Goal: Task Accomplishment & Management: Complete application form

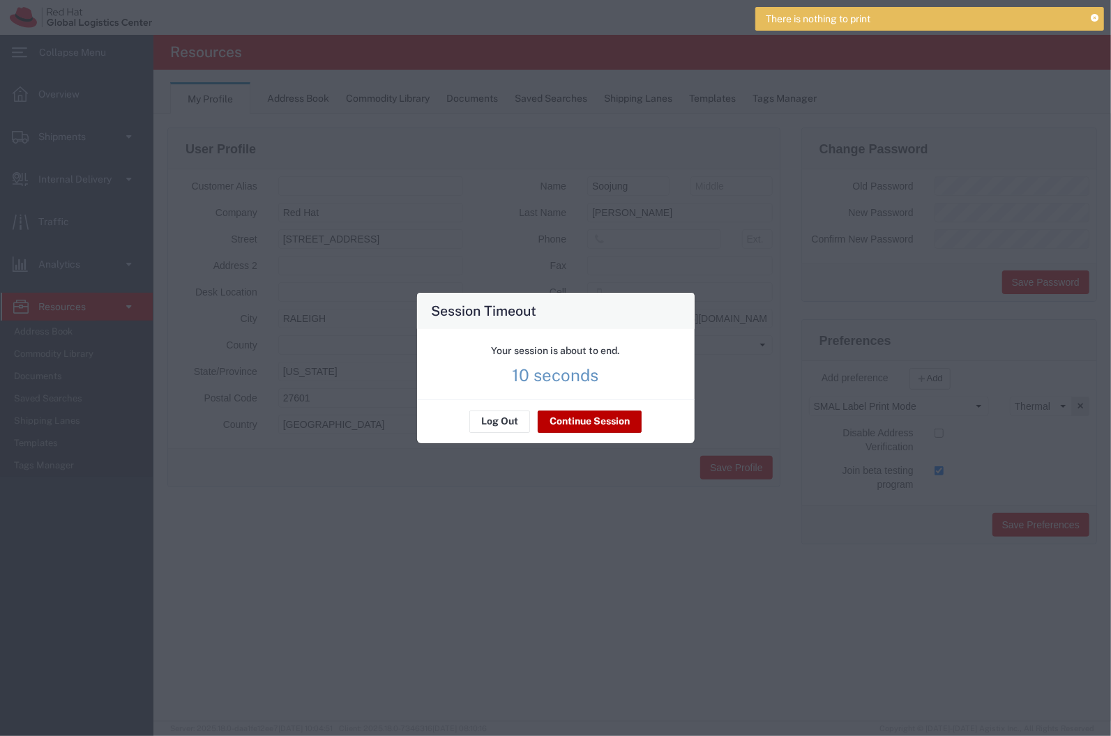
click at [600, 422] on button "Continue Session" at bounding box center [590, 422] width 104 height 22
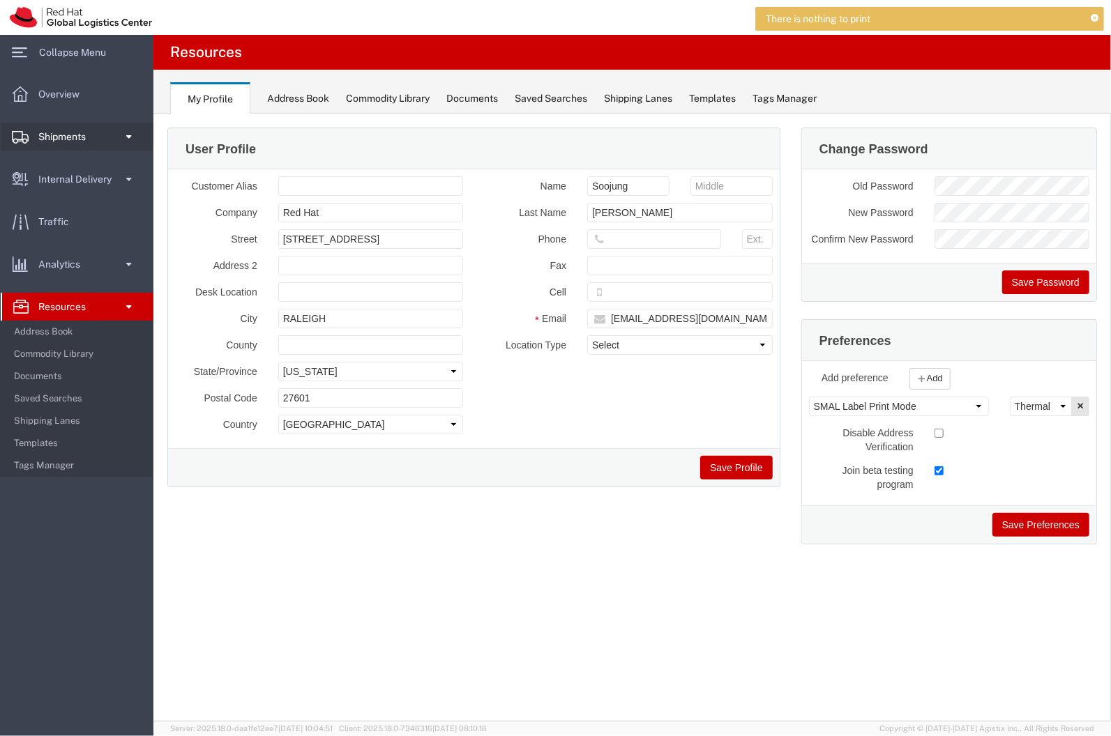
click at [100, 146] on link "Shipments" at bounding box center [77, 137] width 152 height 28
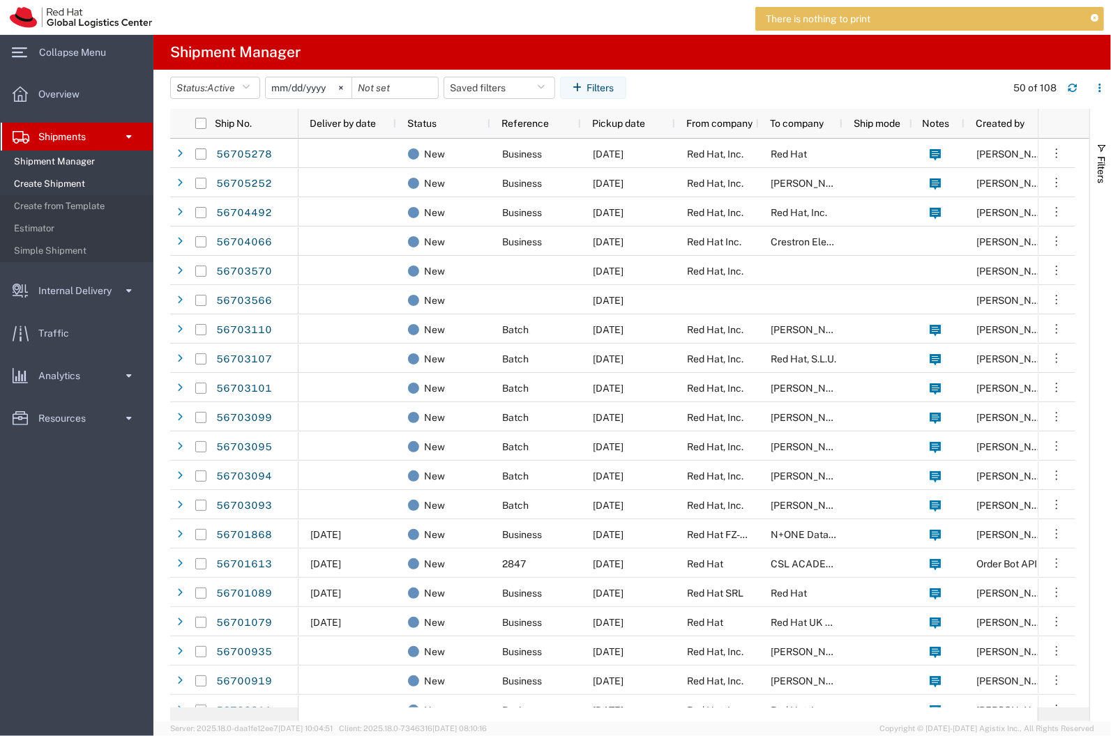
click at [93, 187] on span "Create Shipment" at bounding box center [78, 184] width 129 height 28
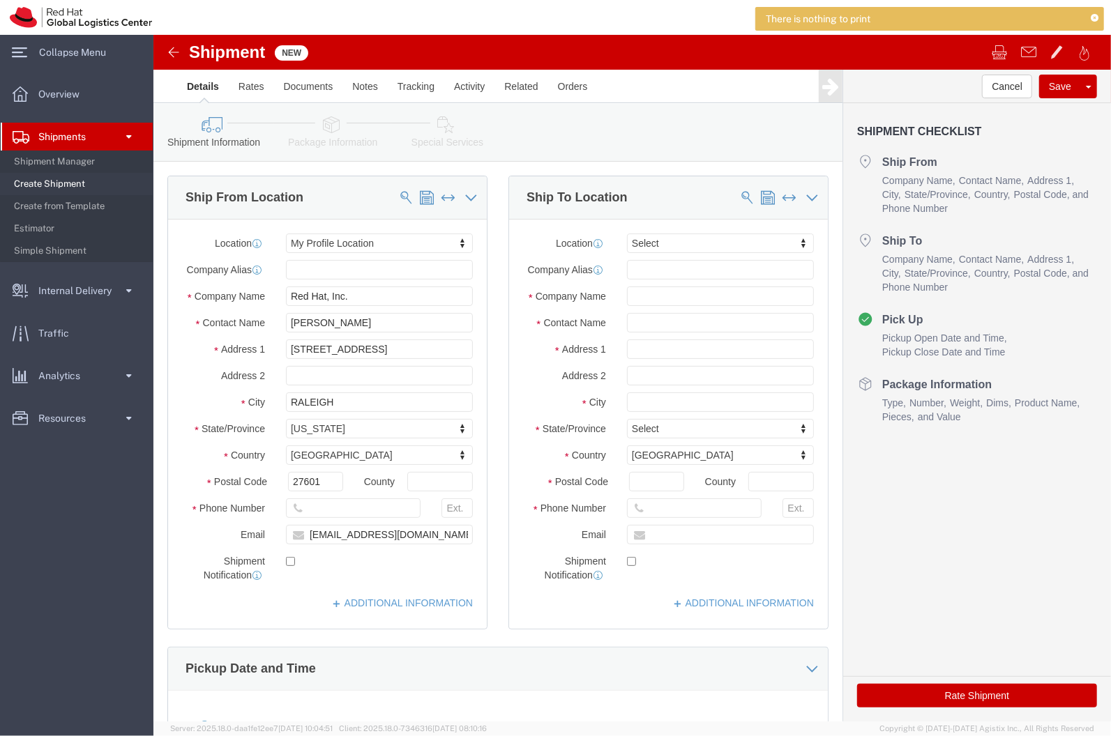
select select
click input "text"
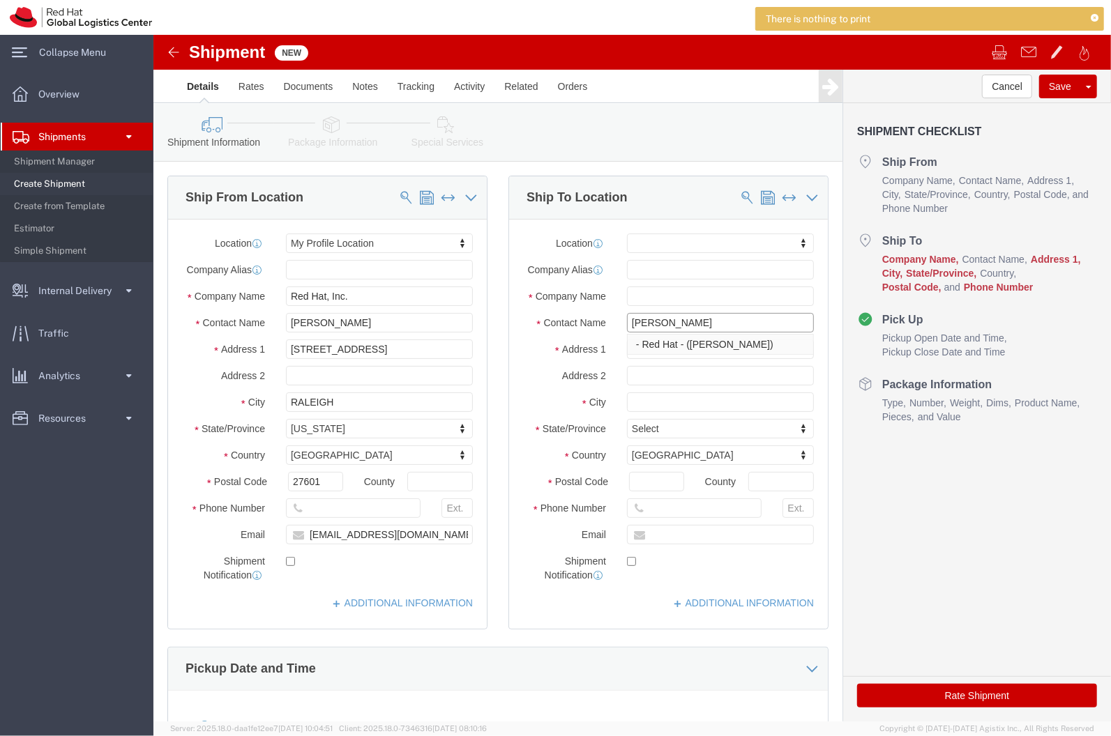
type input "[PERSON_NAME]"
click input "[PERSON_NAME]"
type input "[PERSON_NAME]"
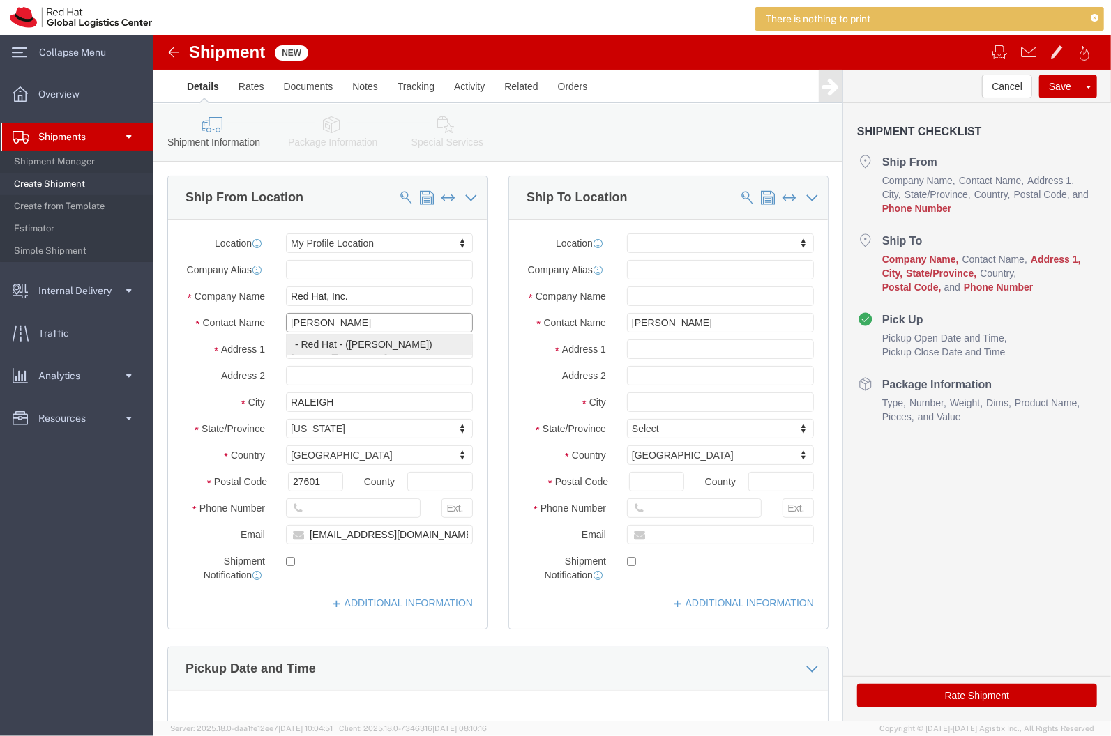
click p "- Red Hat - ([PERSON_NAME])"
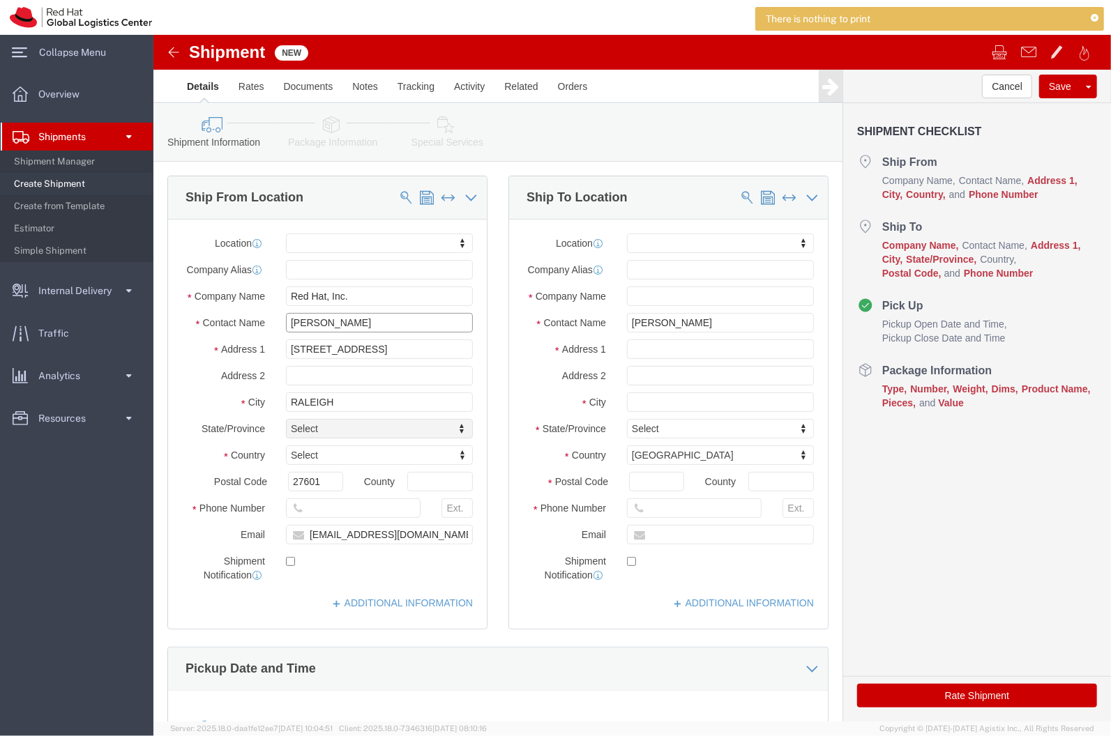
select select
type input "[PERSON_NAME]"
click input "text"
click input "[STREET_ADDRESS]"
type input "[STREET_ADDRESS]"
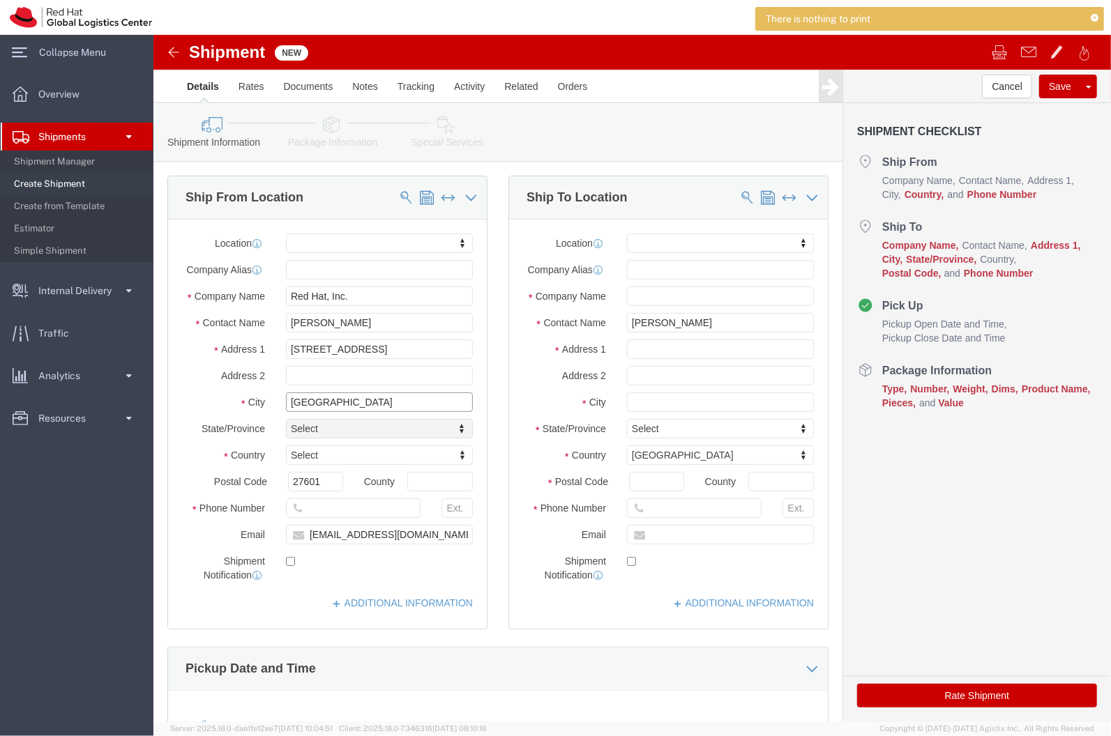
type input "[GEOGRAPHIC_DATA]"
type input "U"
type input "United s"
select select
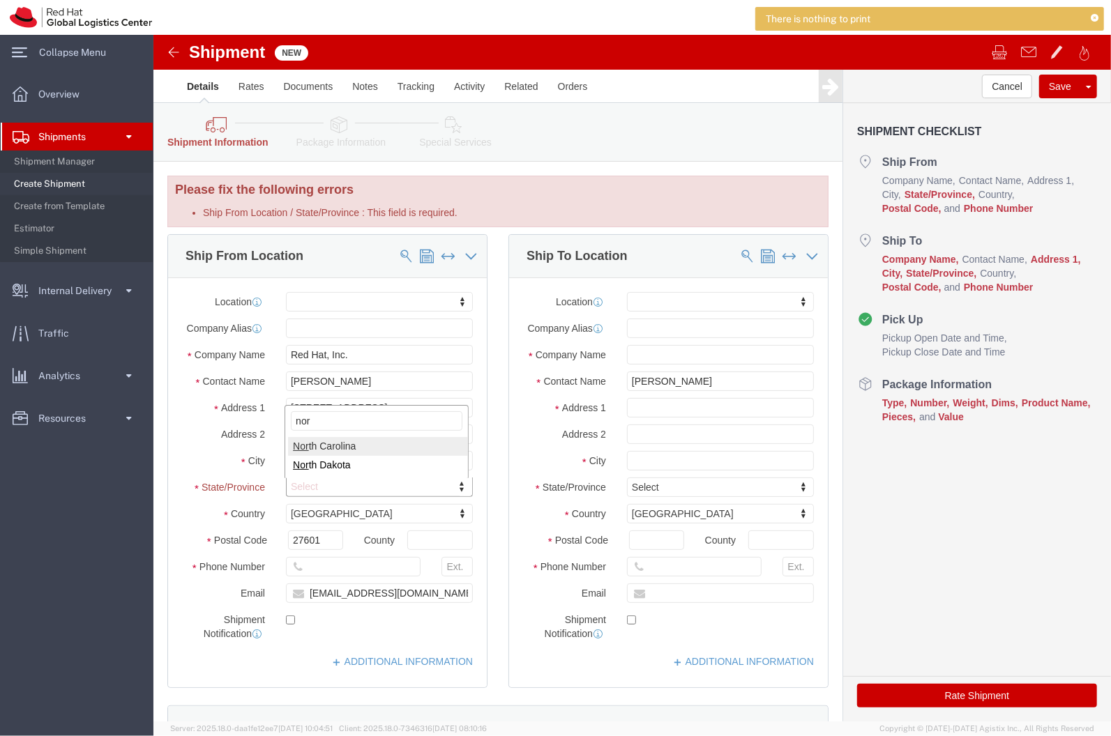
type input "nor"
select select "NC"
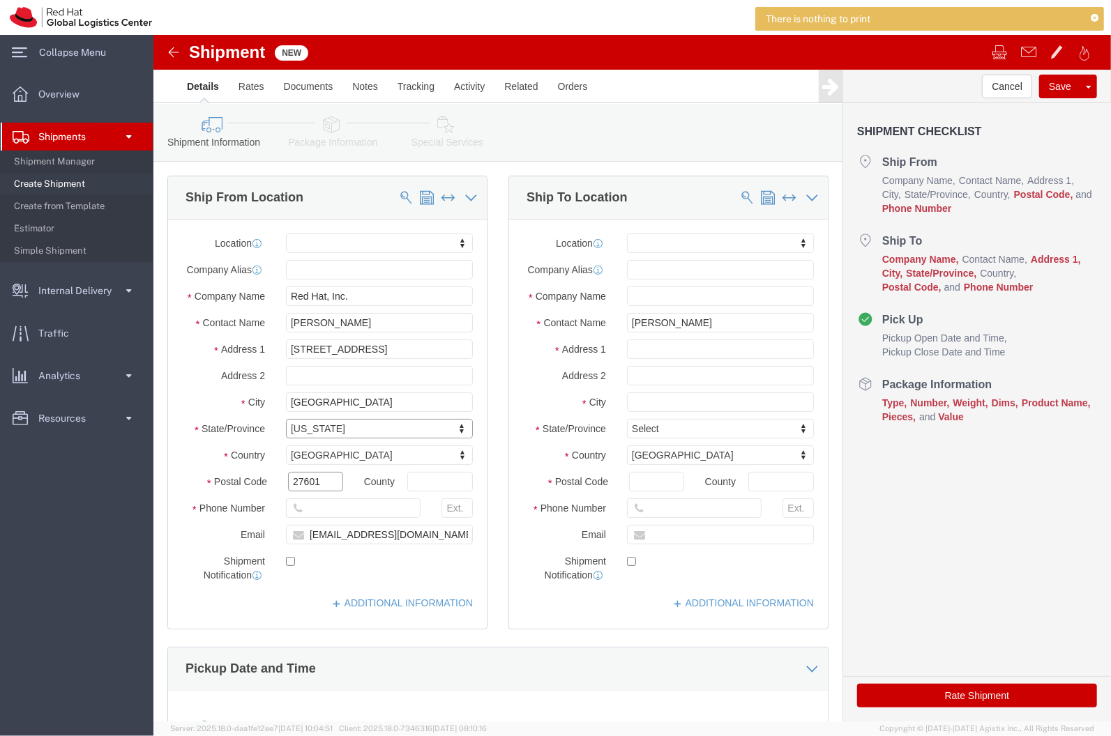
click input "27601"
type input "27601"
type input "1"
click input "9199280000"
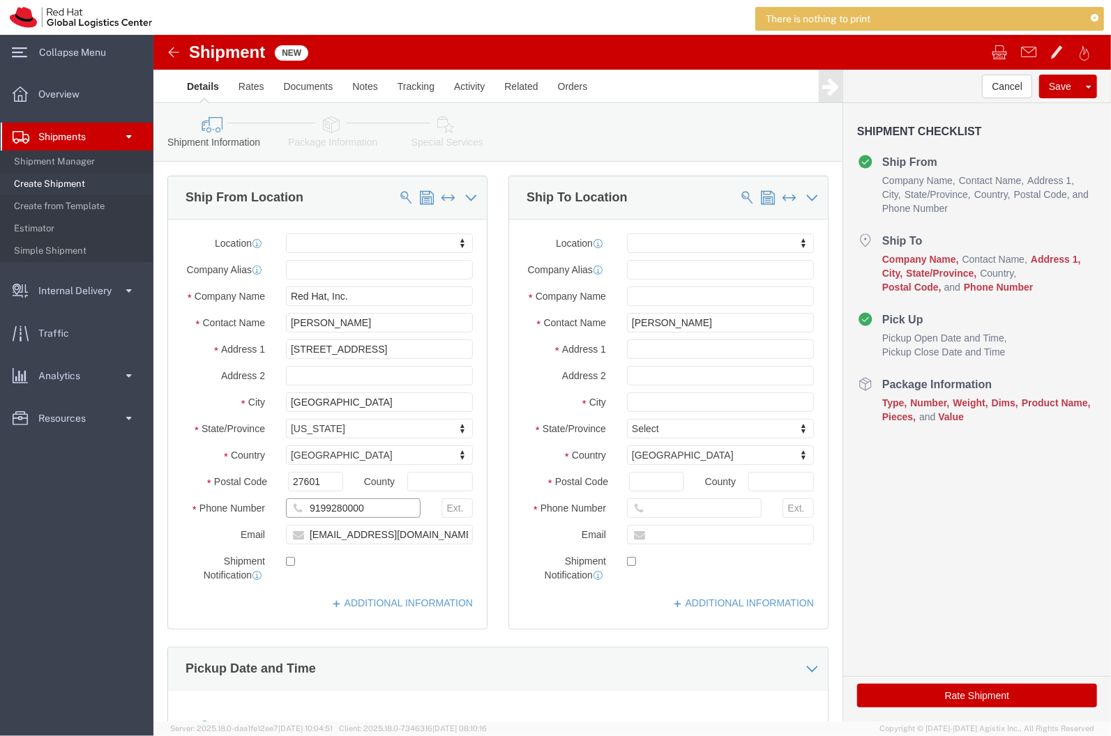
click input "9199280000"
type input "9199280000"
click input "text"
type input "[STREET_ADDRESS]"
type input "[GEOGRAPHIC_DATA]"
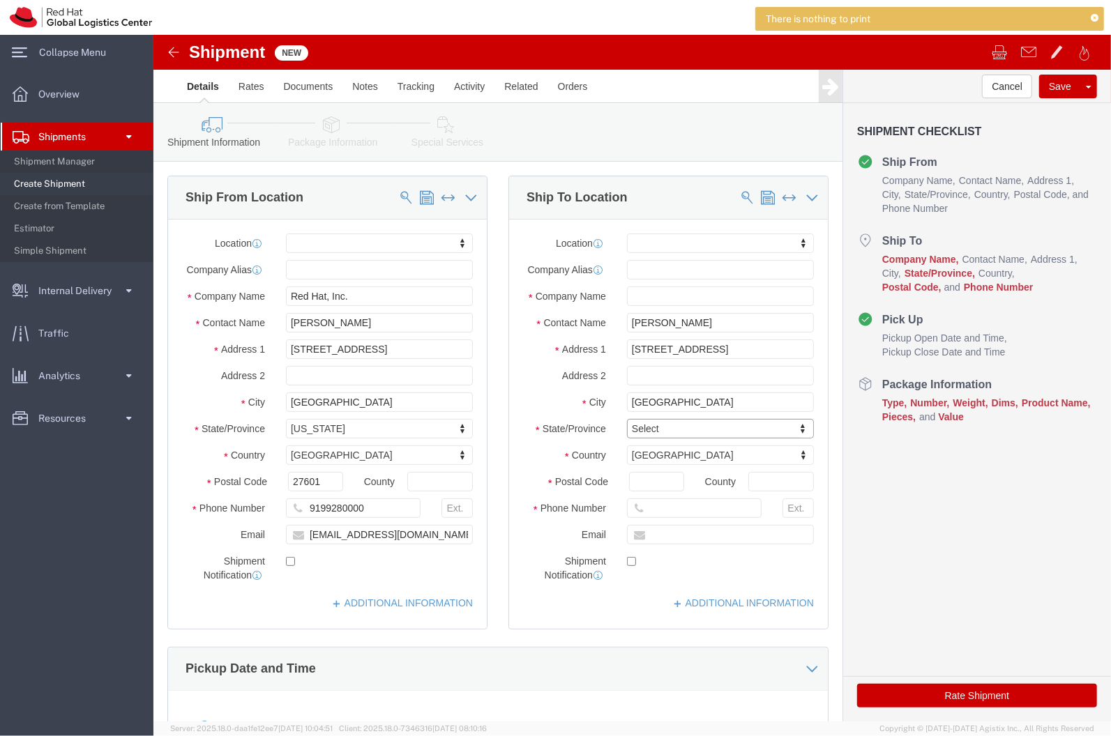
type input "F"
type input "Flo"
type input "u"
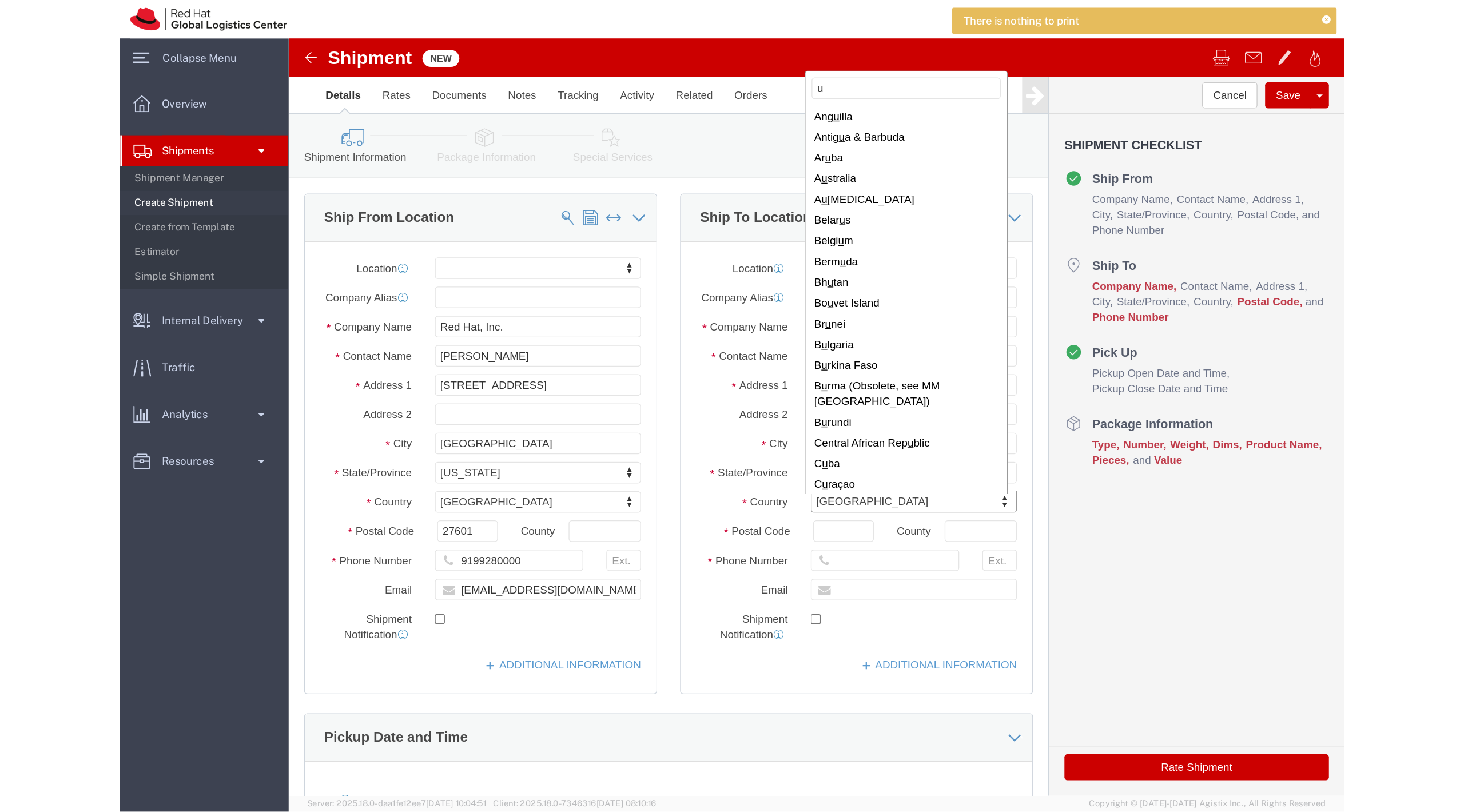
scroll to position [909, 0]
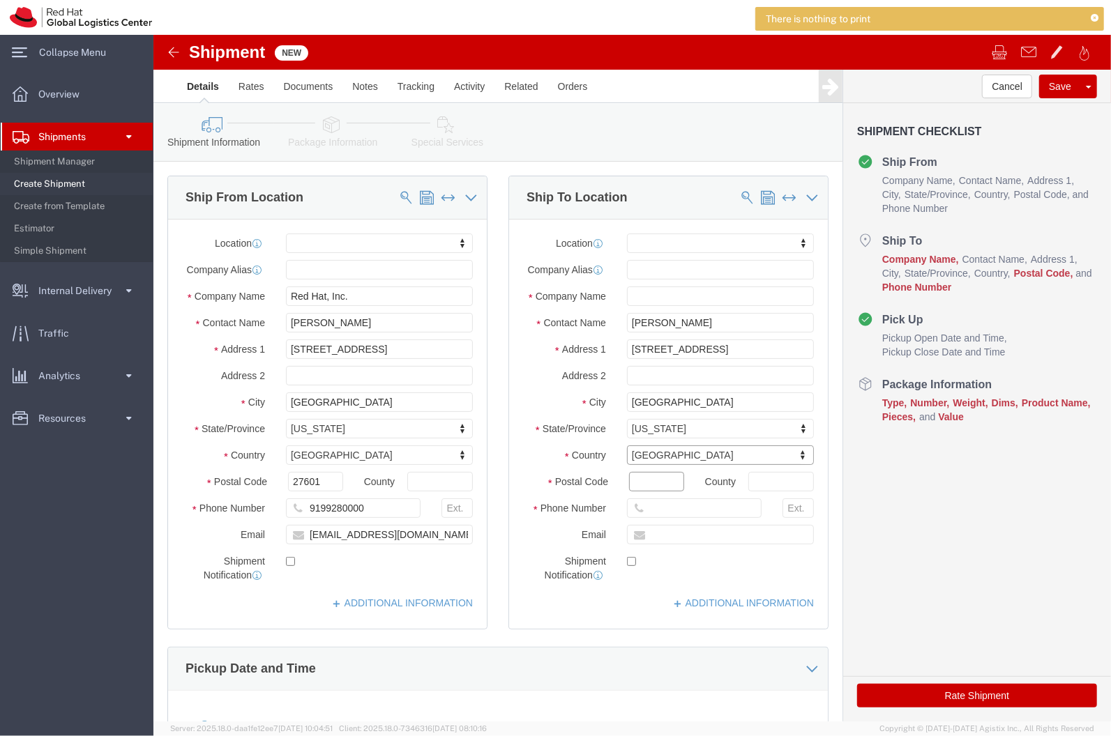
click input "Postal Code"
type input "32168"
click input "9199280000"
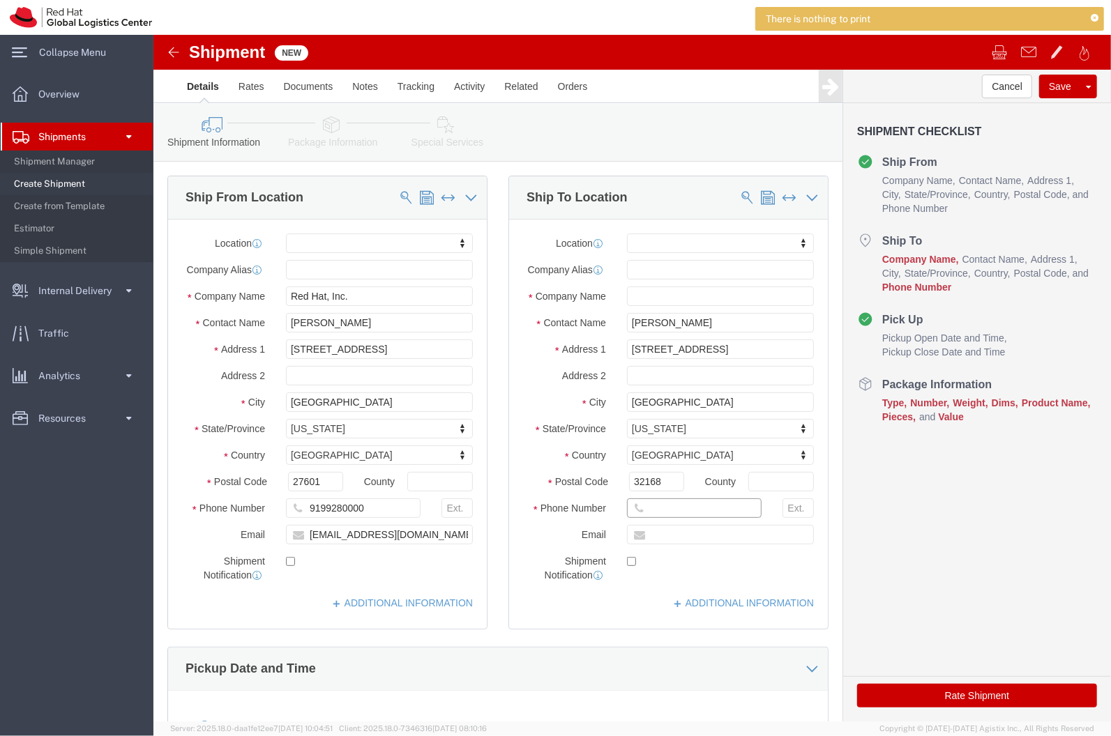
click input "text"
paste input "9199280000"
type input "9199280000"
click input "text"
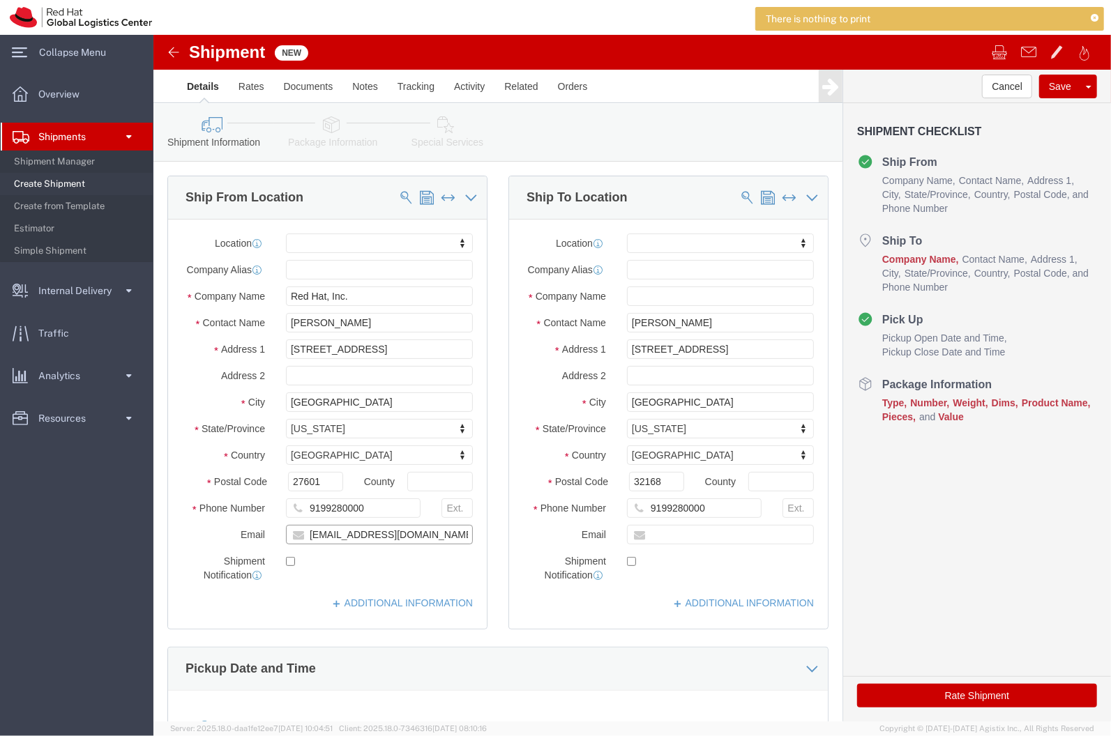
click input "[EMAIL_ADDRESS][DOMAIN_NAME]"
type input "[EMAIL_ADDRESS][DOMAIN_NAME]"
click input "text"
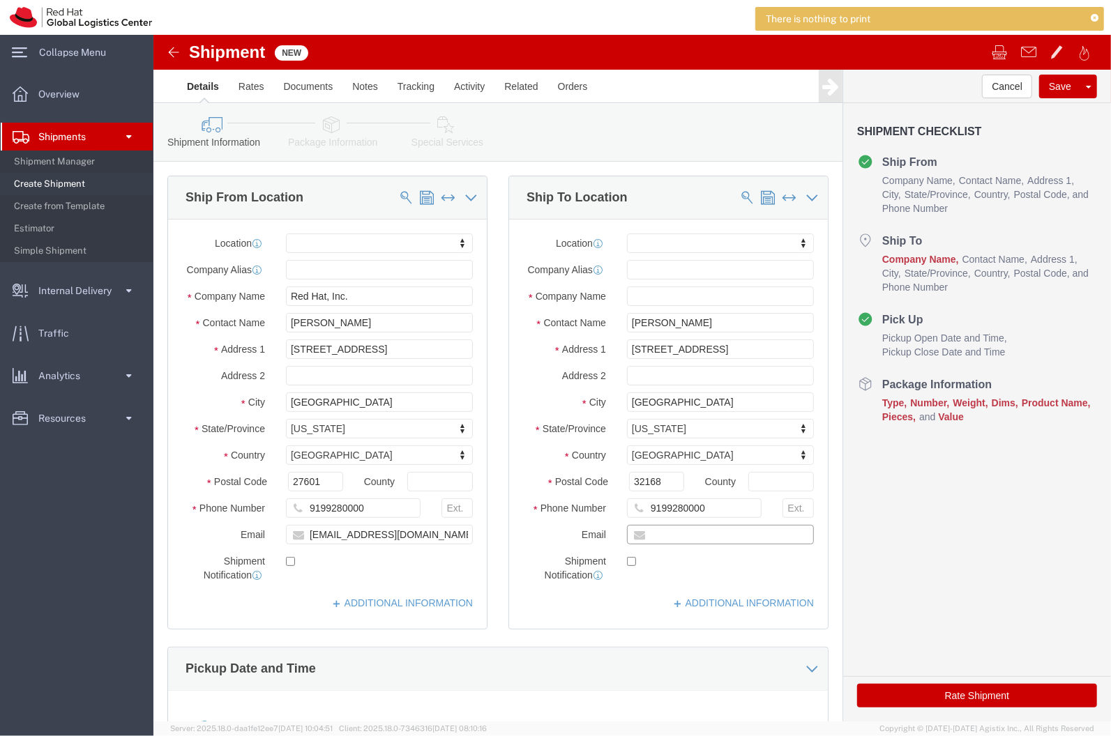
paste input "[EMAIL_ADDRESS][DOMAIN_NAME]"
type input "[EMAIL_ADDRESS][DOMAIN_NAME]"
click label
click input "checkbox"
checkbox input "false"
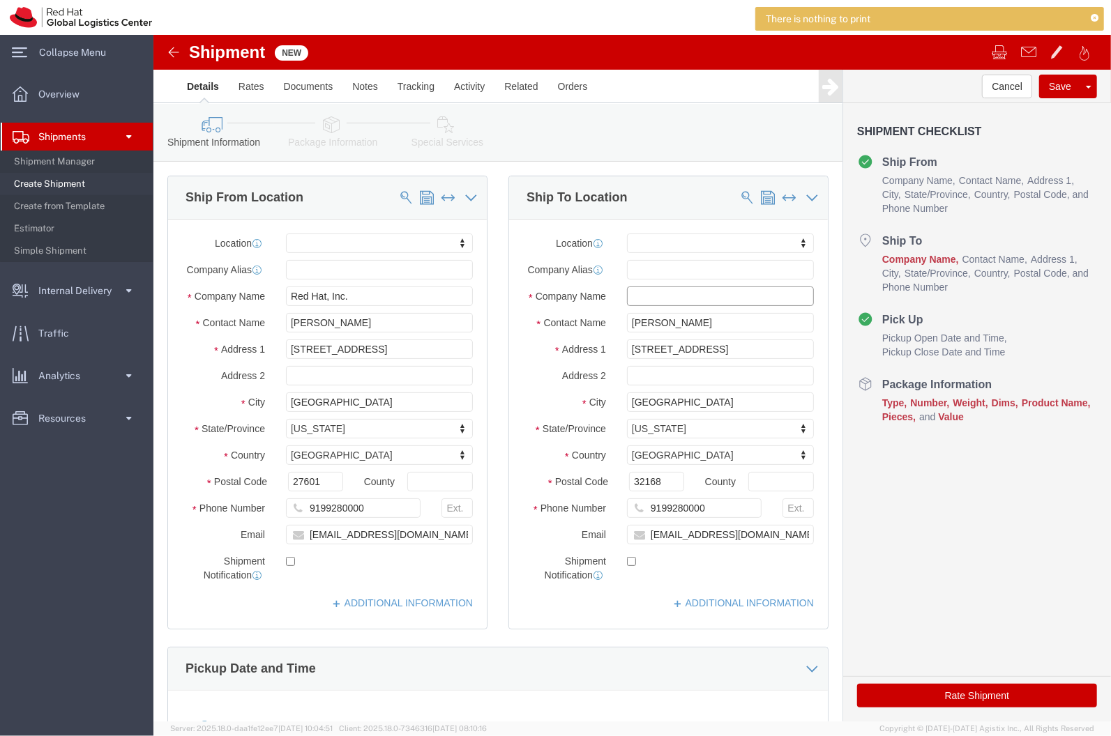
click input "text"
type input "Red Hat"
click div "Shipment Information Package Information Special Services"
click link "Package Information"
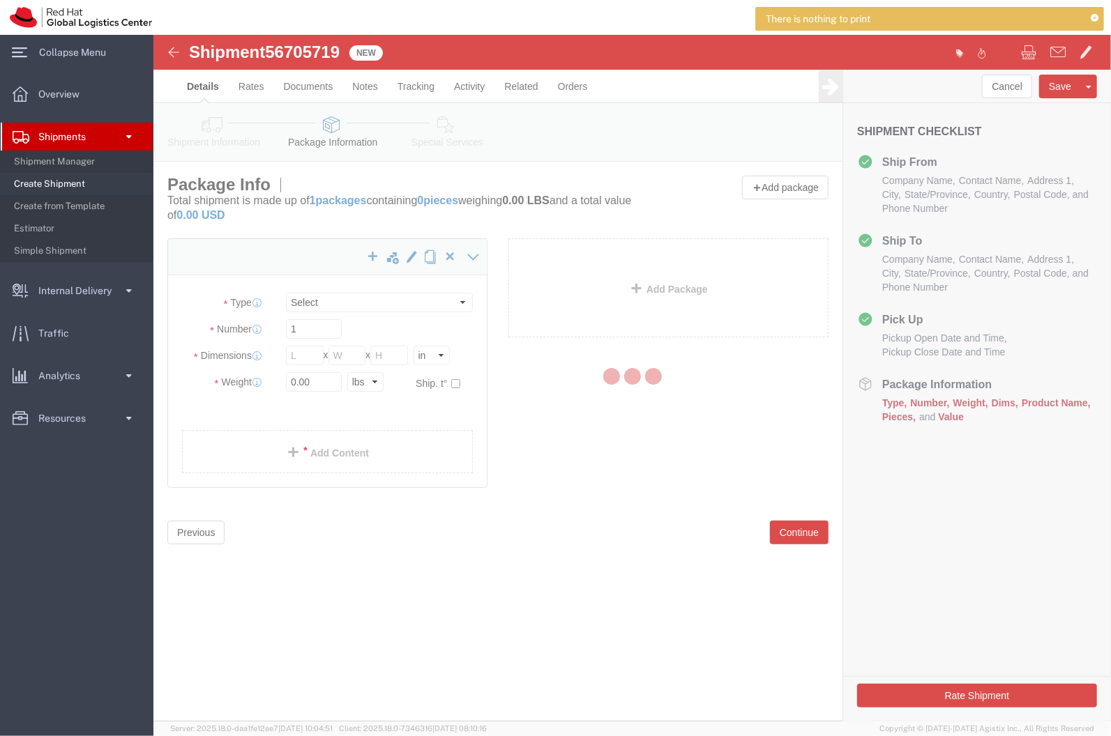
select select
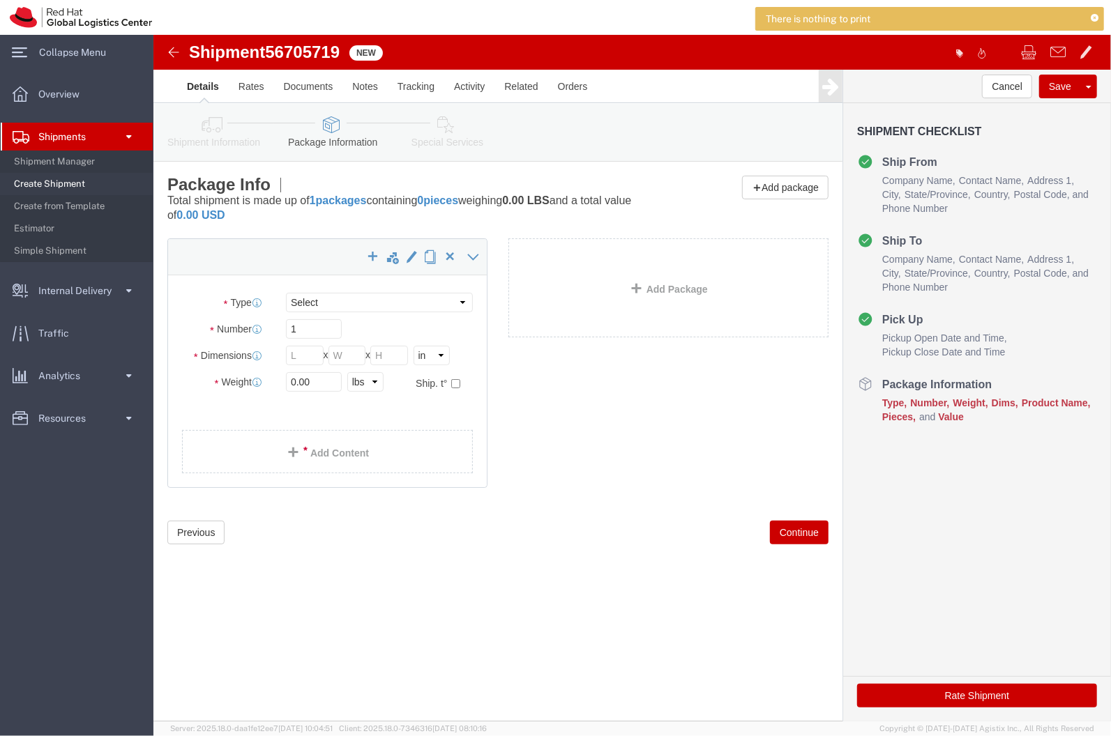
click icon
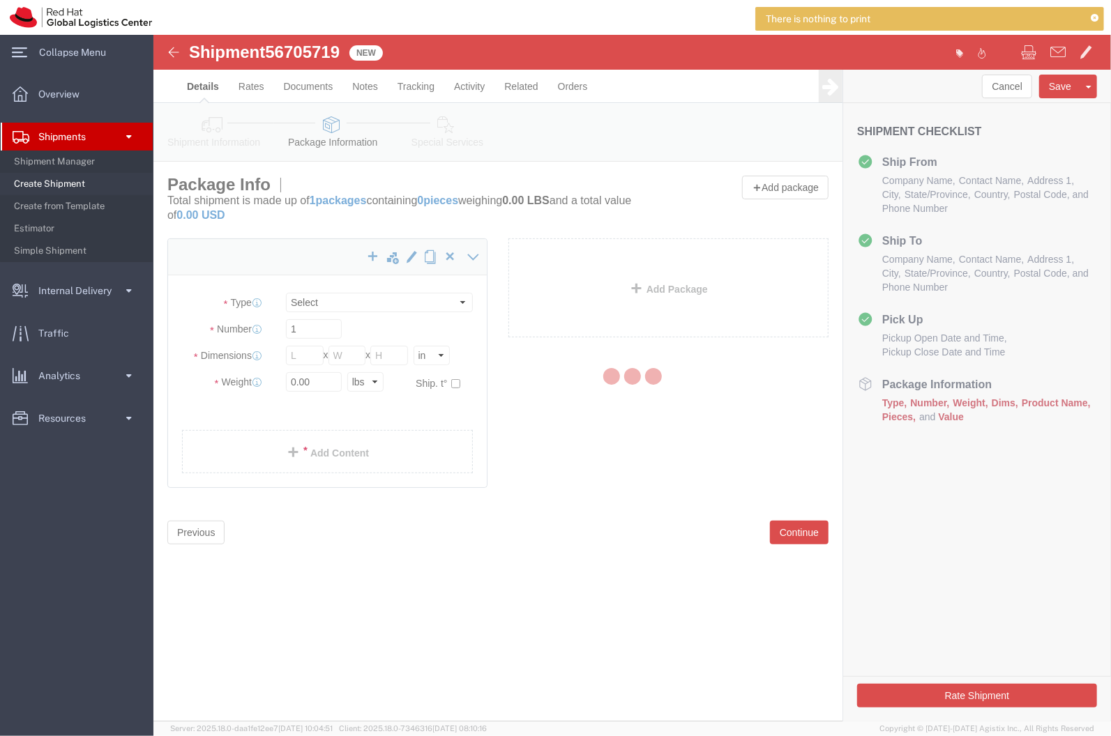
select select
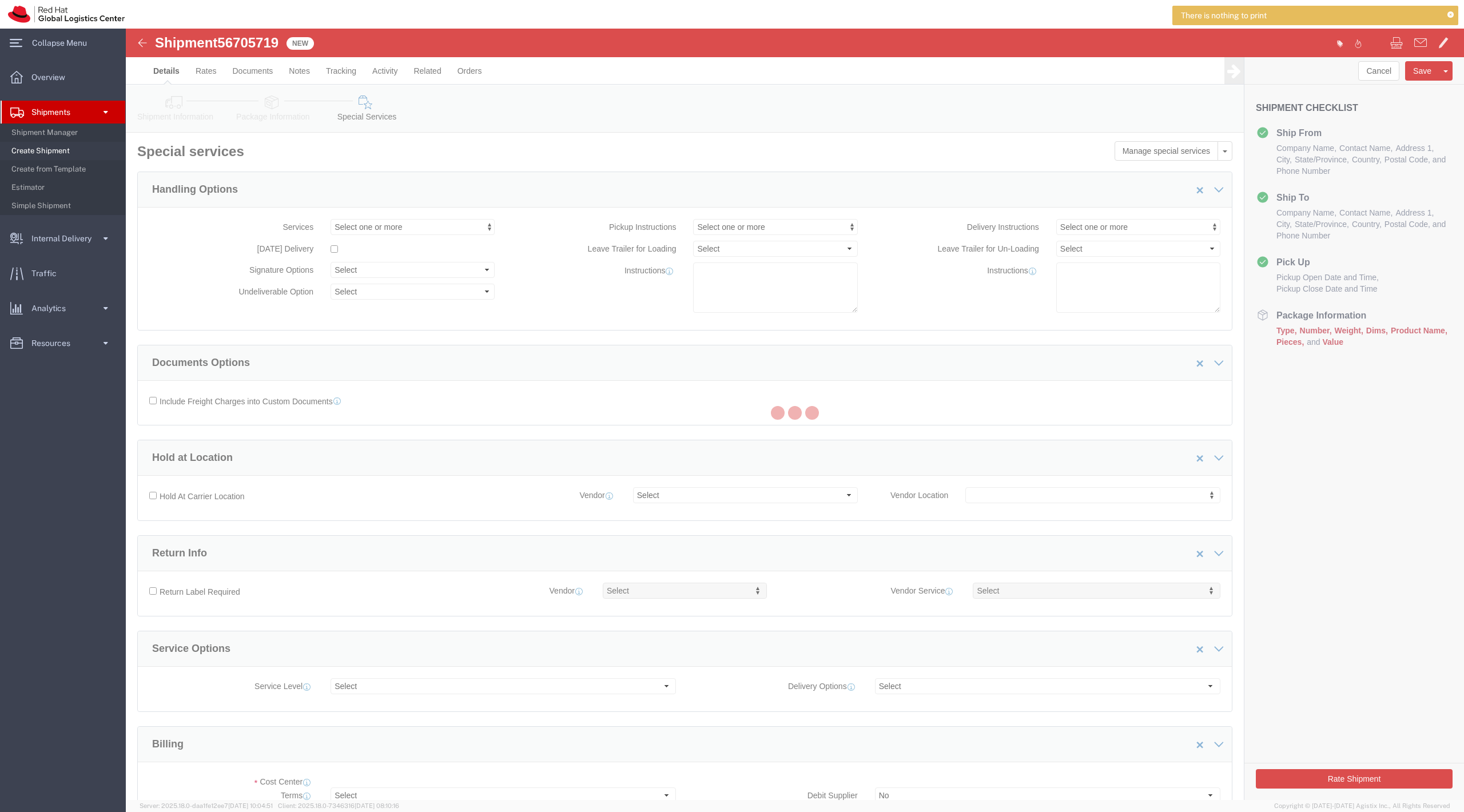
select select "COSTCENTER"
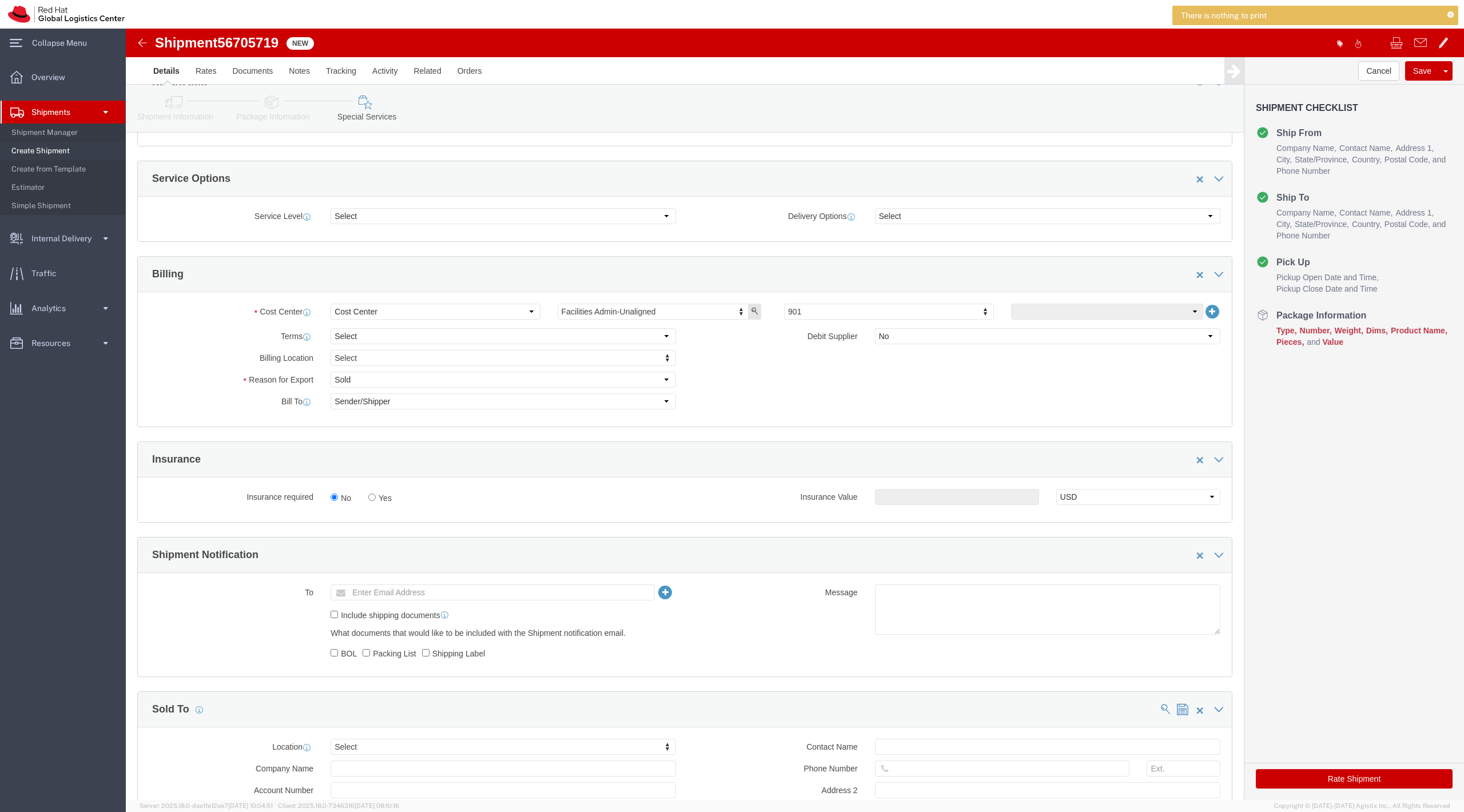
scroll to position [486, 0]
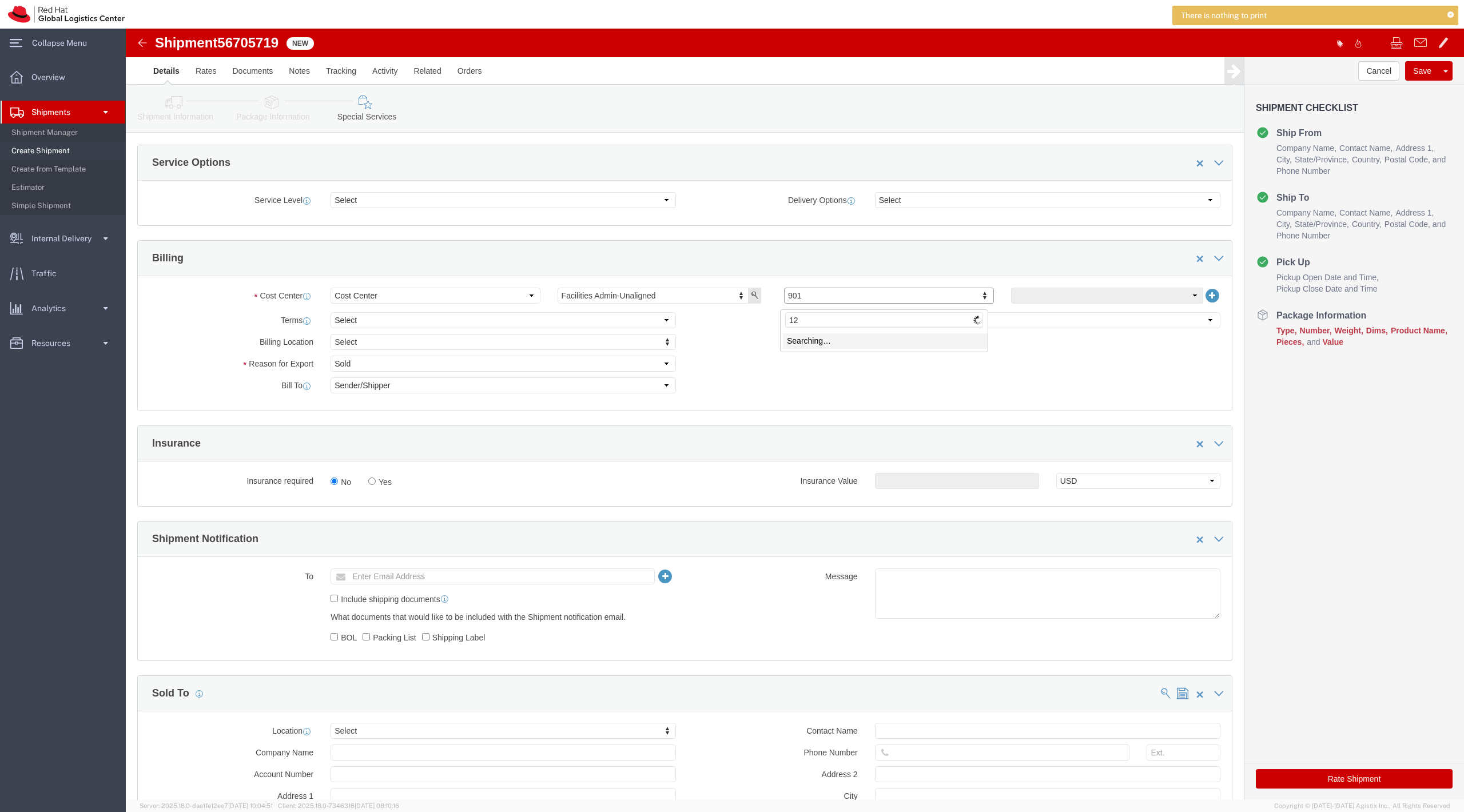
type input "126"
click icon
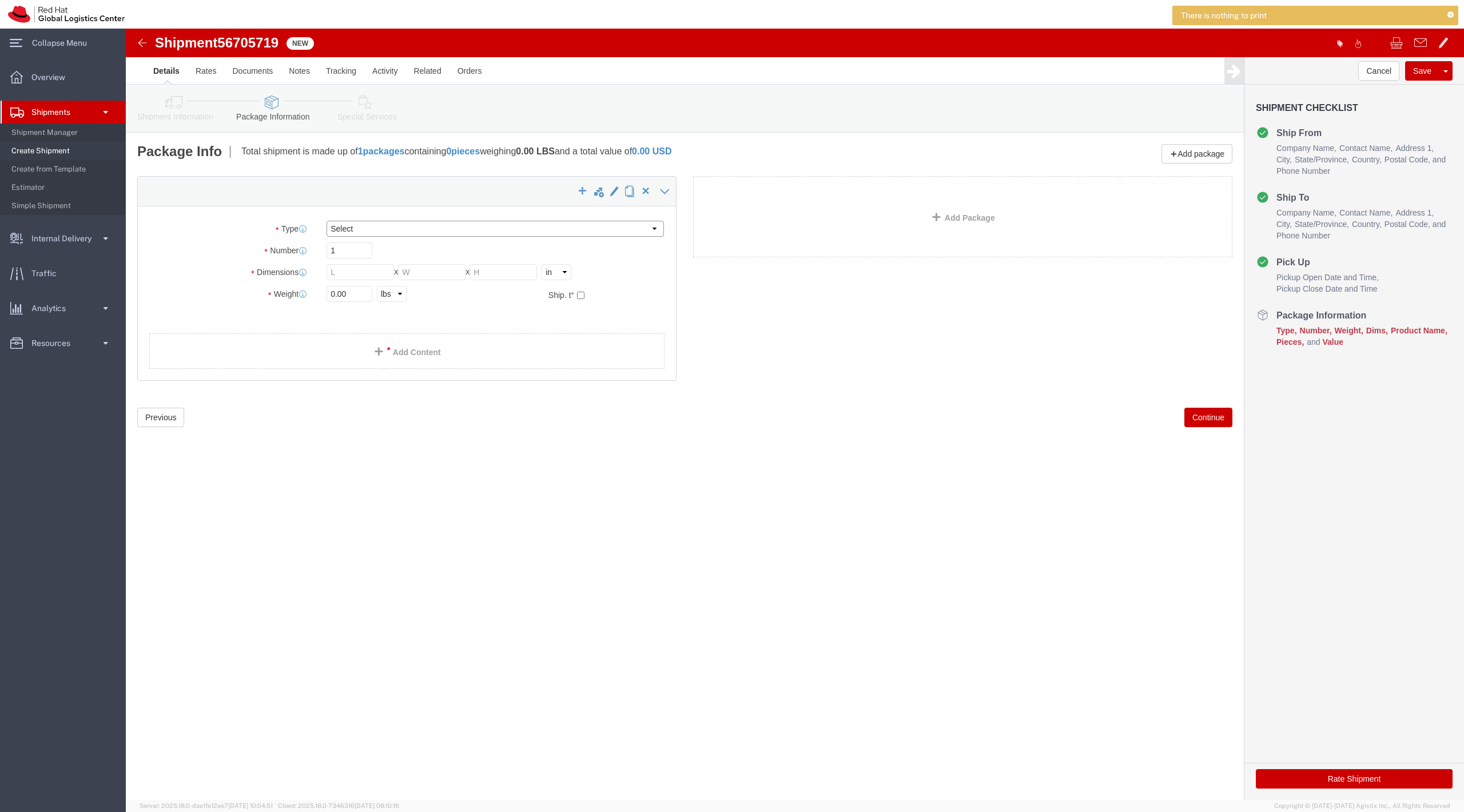
click select "Select Case(s) Crate(s) Envelope Large Box Medium Box PAK Skid(s) Small Box Sma…"
select select "YRPK"
click select "Select Case(s) Crate(s) Envelope Large Box Medium Box PAK Skid(s) Small Box Sma…"
click input "text"
type input "16"
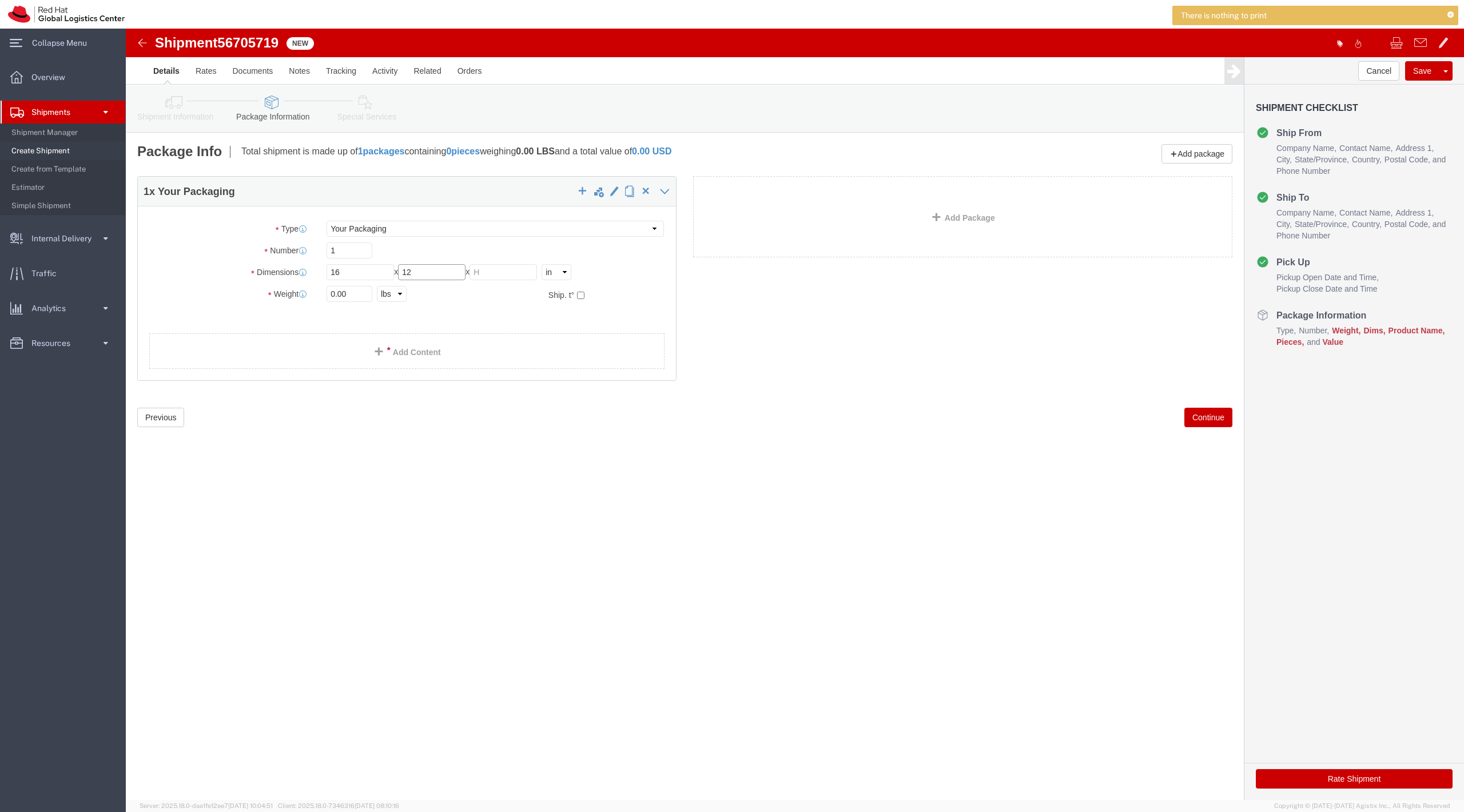
type input "12"
type input "8"
click input "0.00"
type input "3.4"
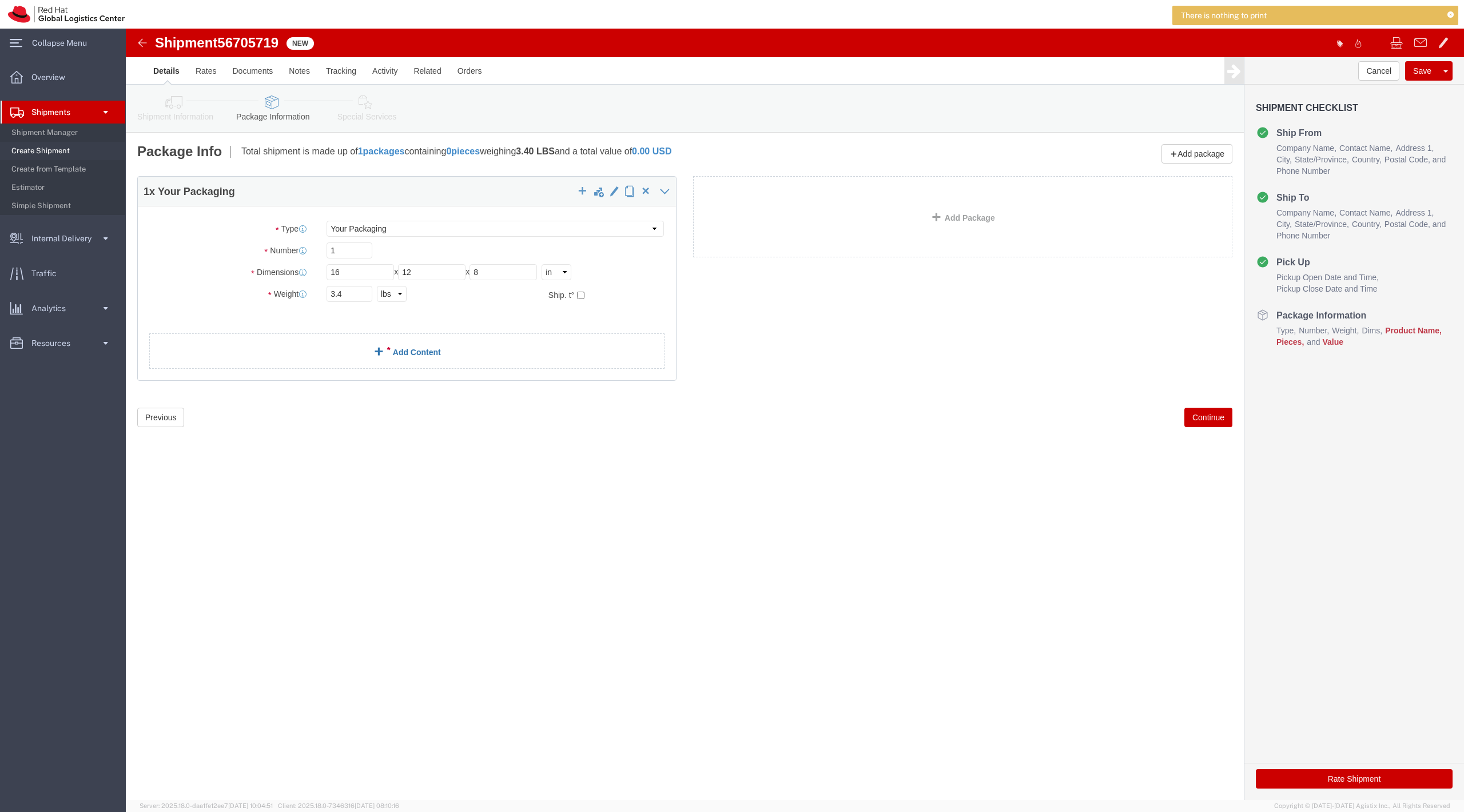
click link "Add Content"
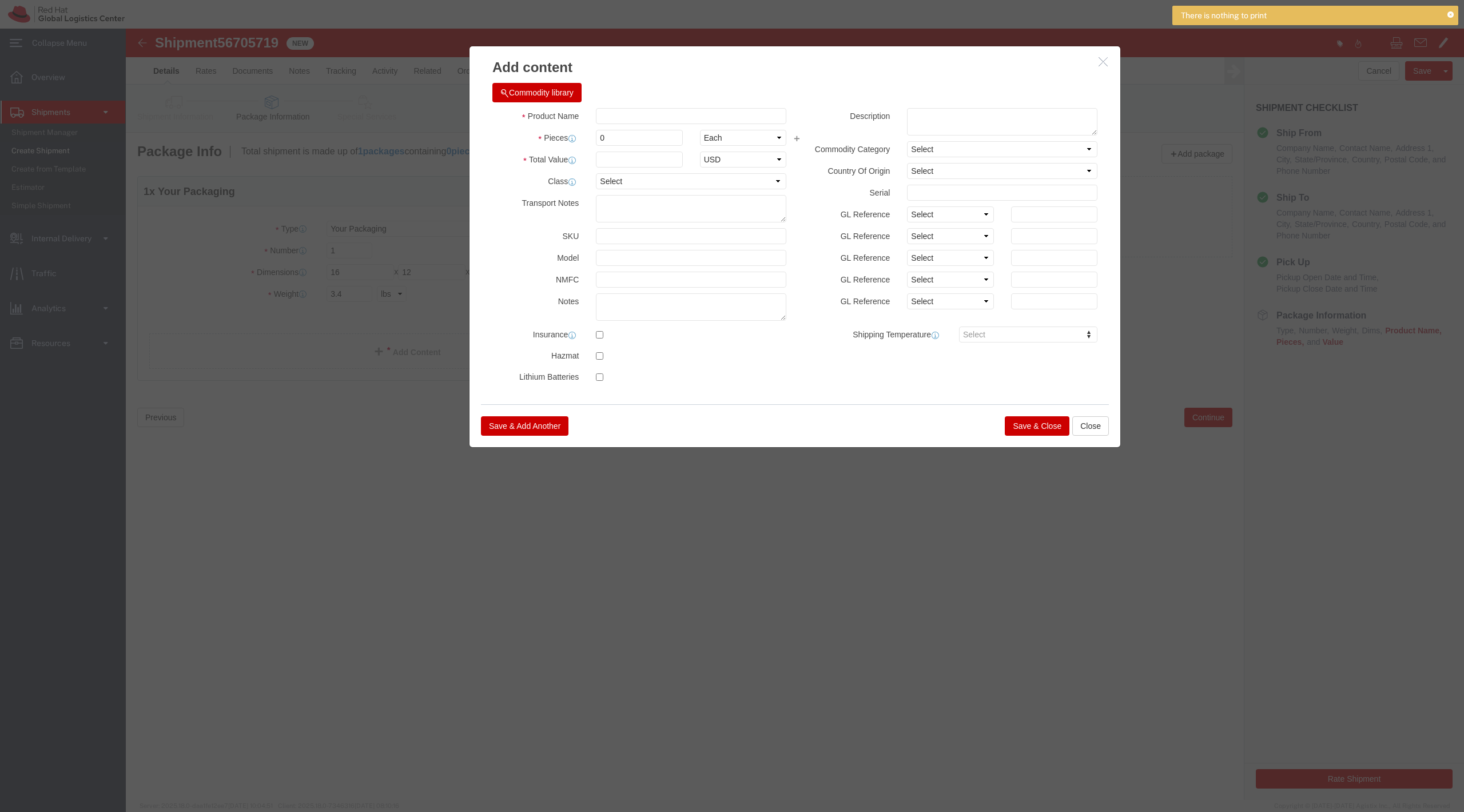
click div "Product Name Pieces 0 Select Bag Barrels 100Board Feet Bottle Box Blister Pack …"
click input "text"
type input "SCT Tumbler"
type input "1"
click input "text"
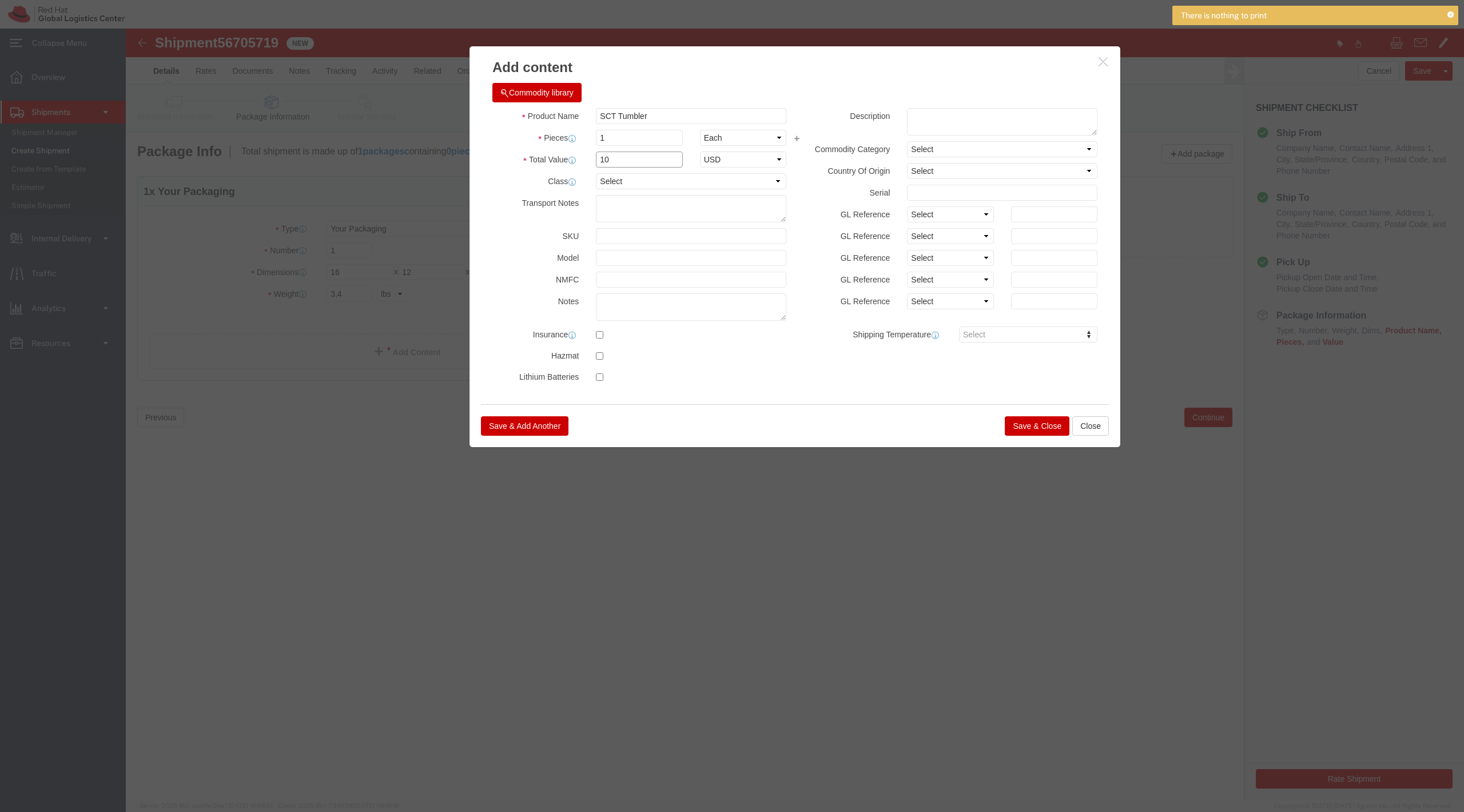
click input "10"
type input "16.87"
click input "SCT Tumbler"
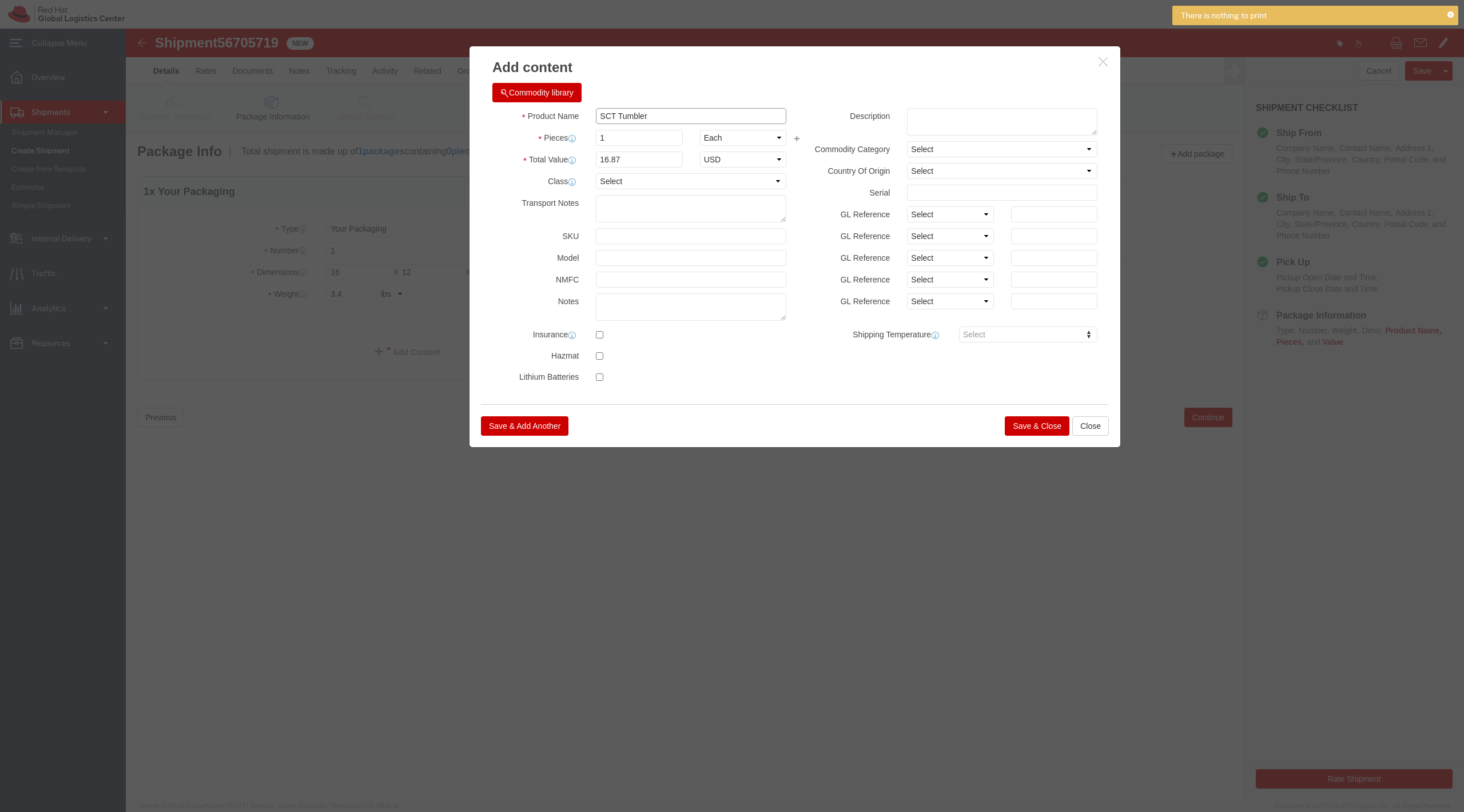
click input "SCT Tumbler"
click textarea
paste textarea "SCT Tumbler"
type textarea "SCT Tumbler"
click button "Save & Close"
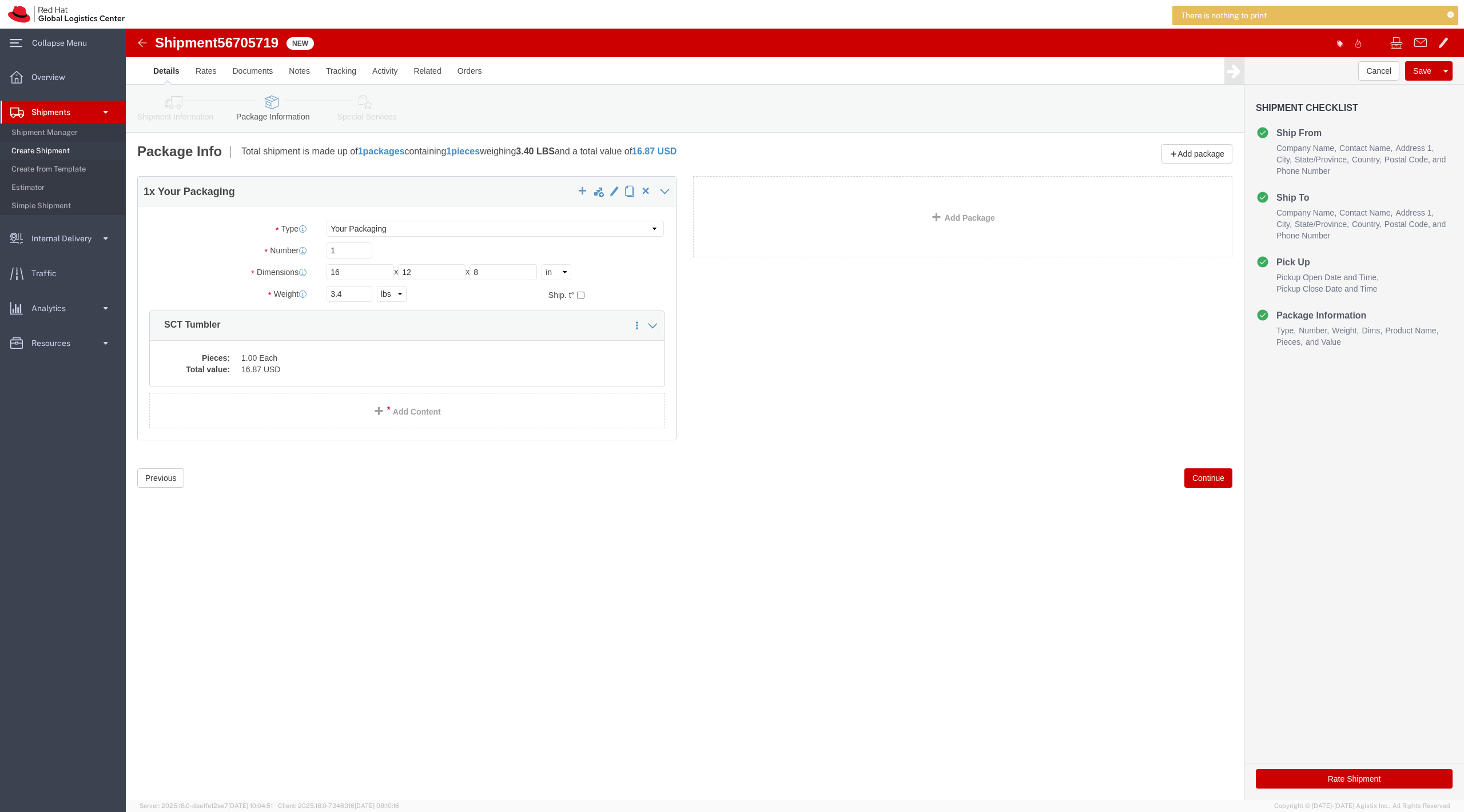
click icon
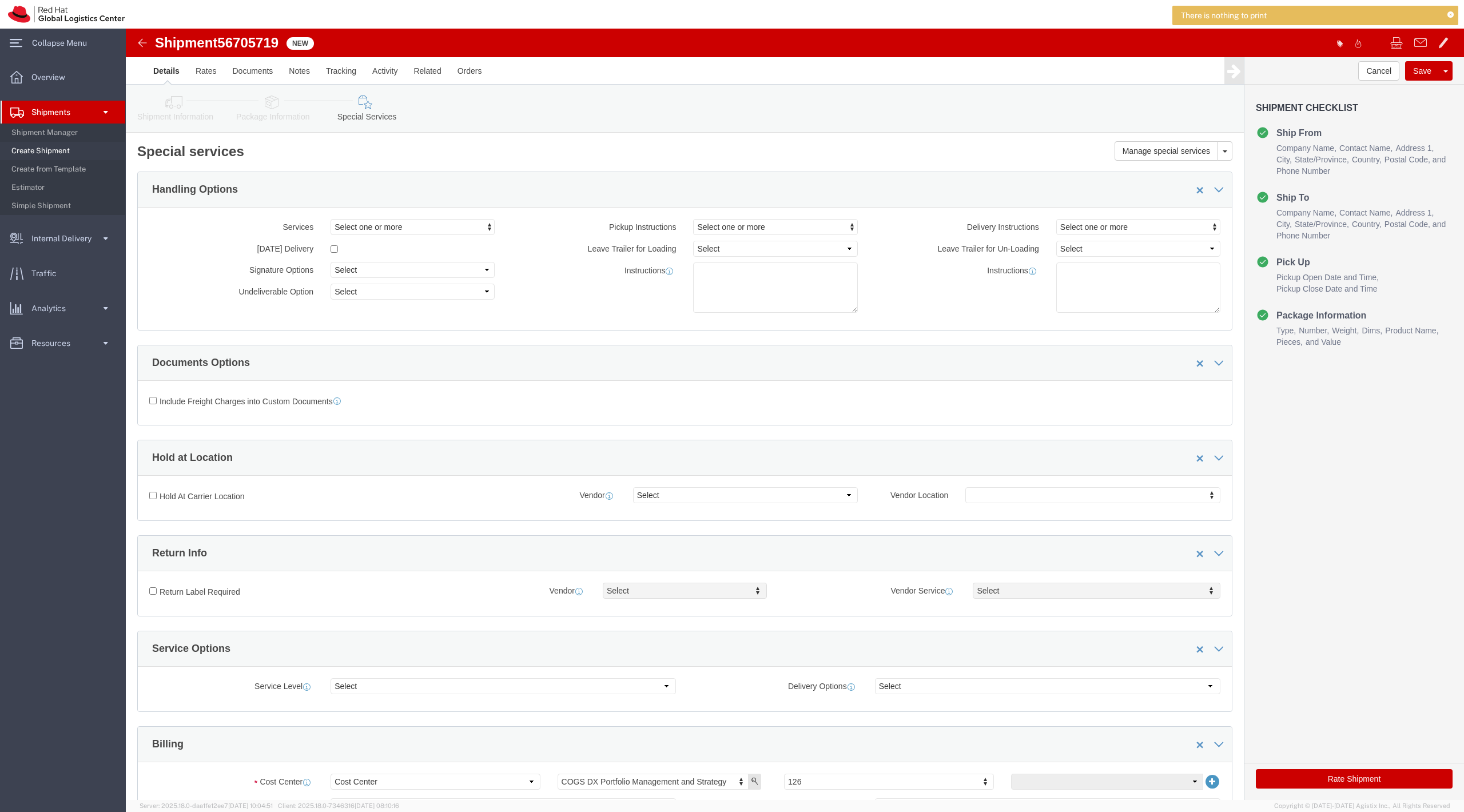
click button "Rate Shipment"
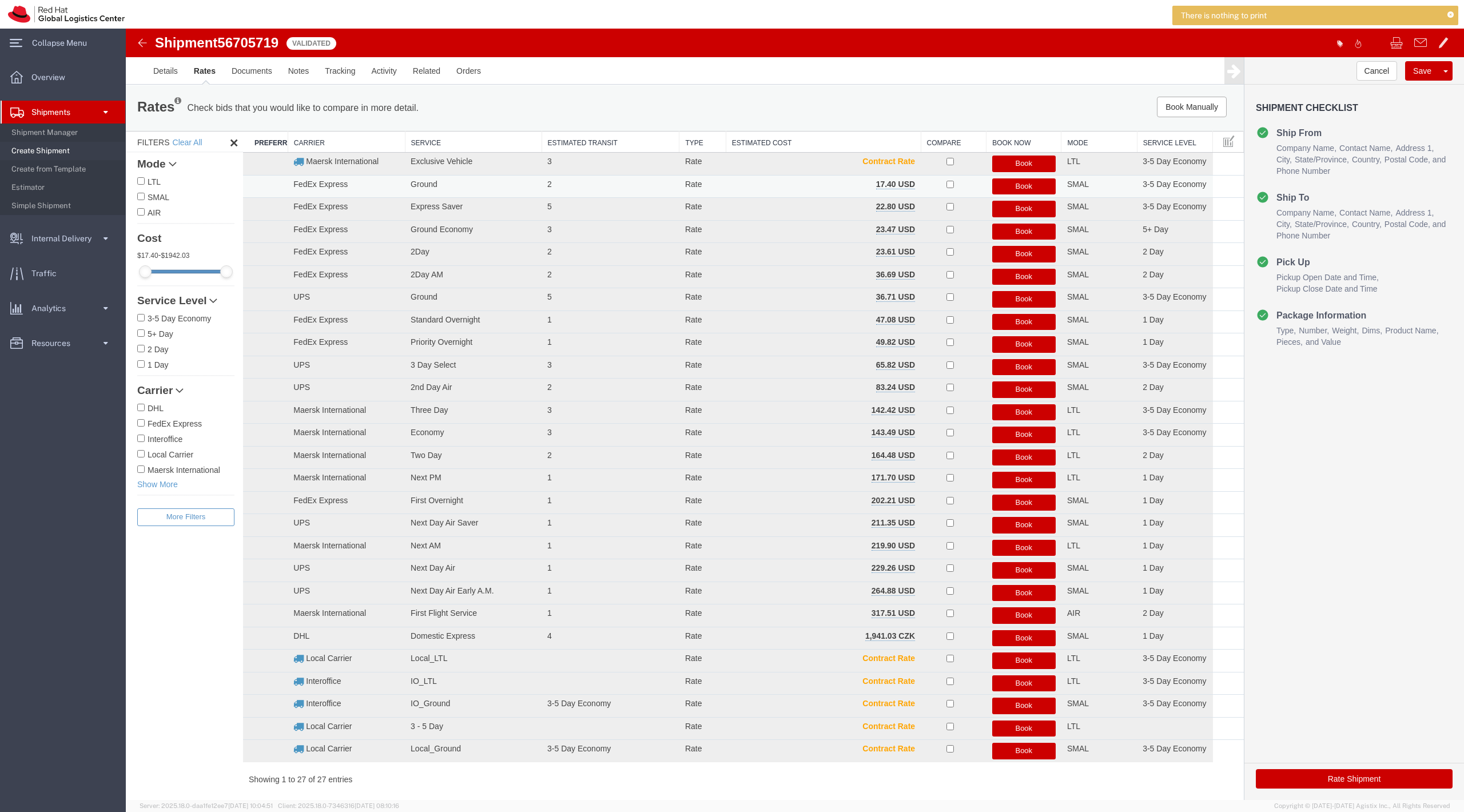
click at [910, 188] on button "Book" at bounding box center [1024, 187] width 63 height 16
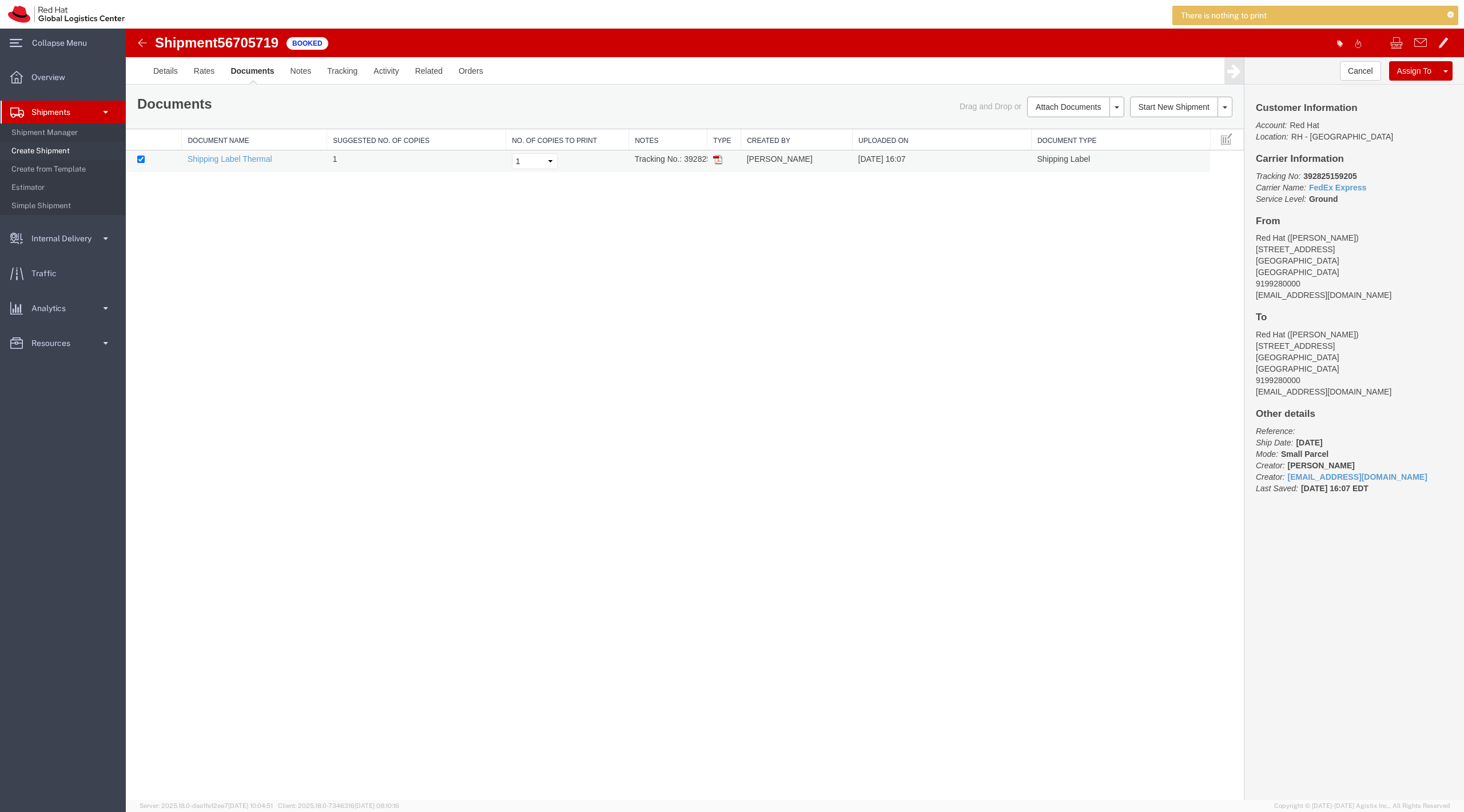
click at [714, 162] on img at bounding box center [718, 159] width 9 height 9
click at [89, 107] on link "Shipments" at bounding box center [63, 112] width 125 height 23
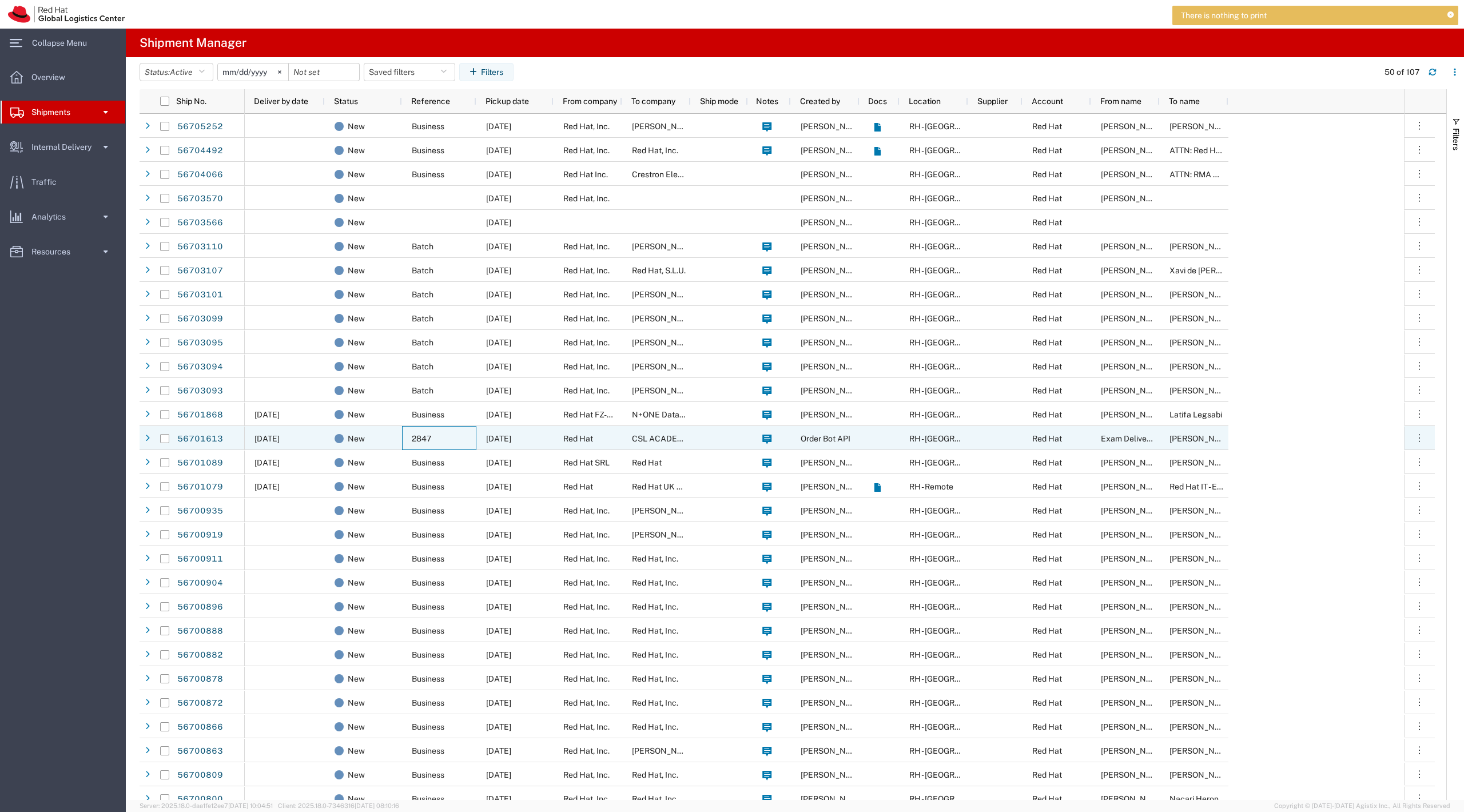
click at [415, 436] on span "2847" at bounding box center [422, 438] width 20 height 9
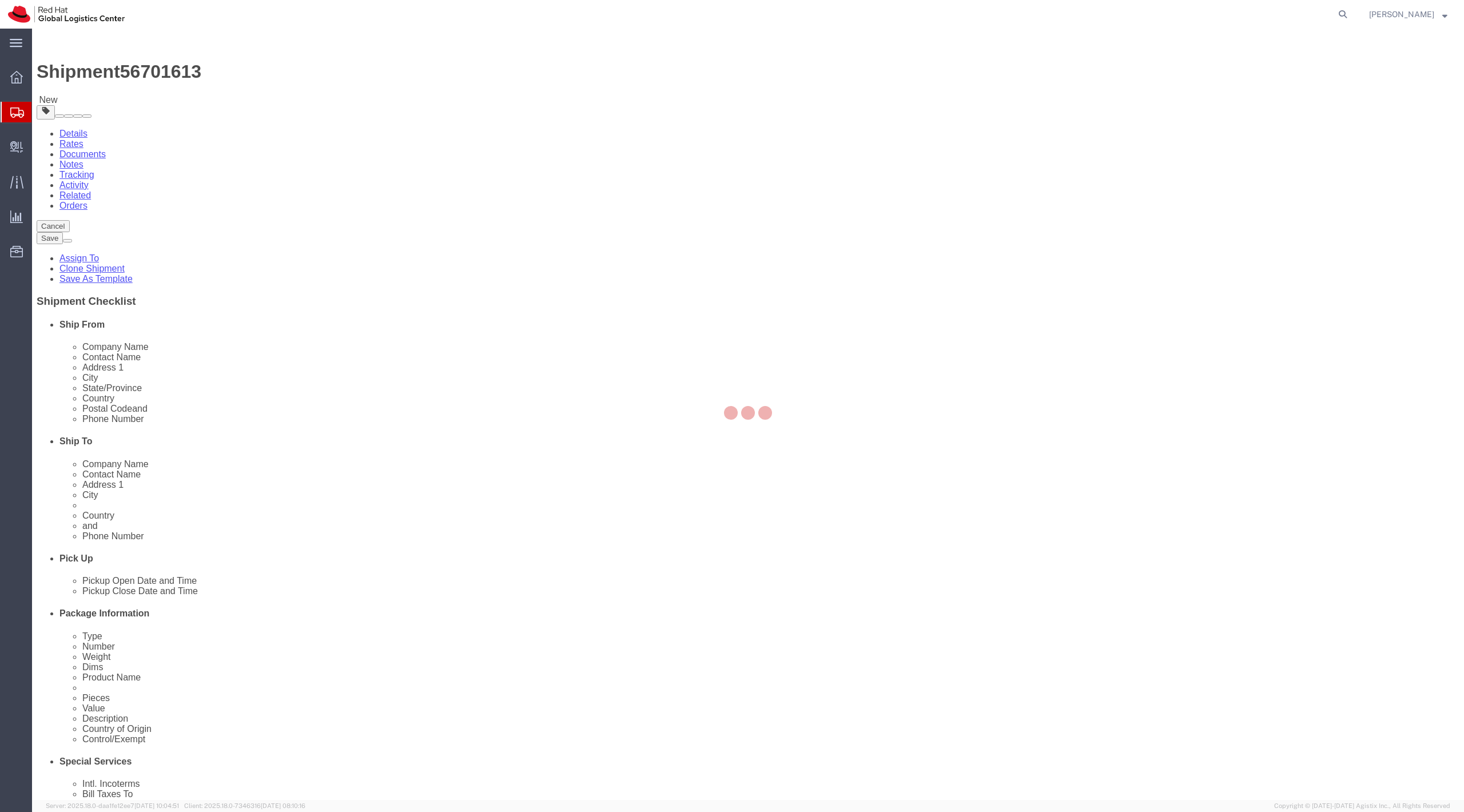
select select
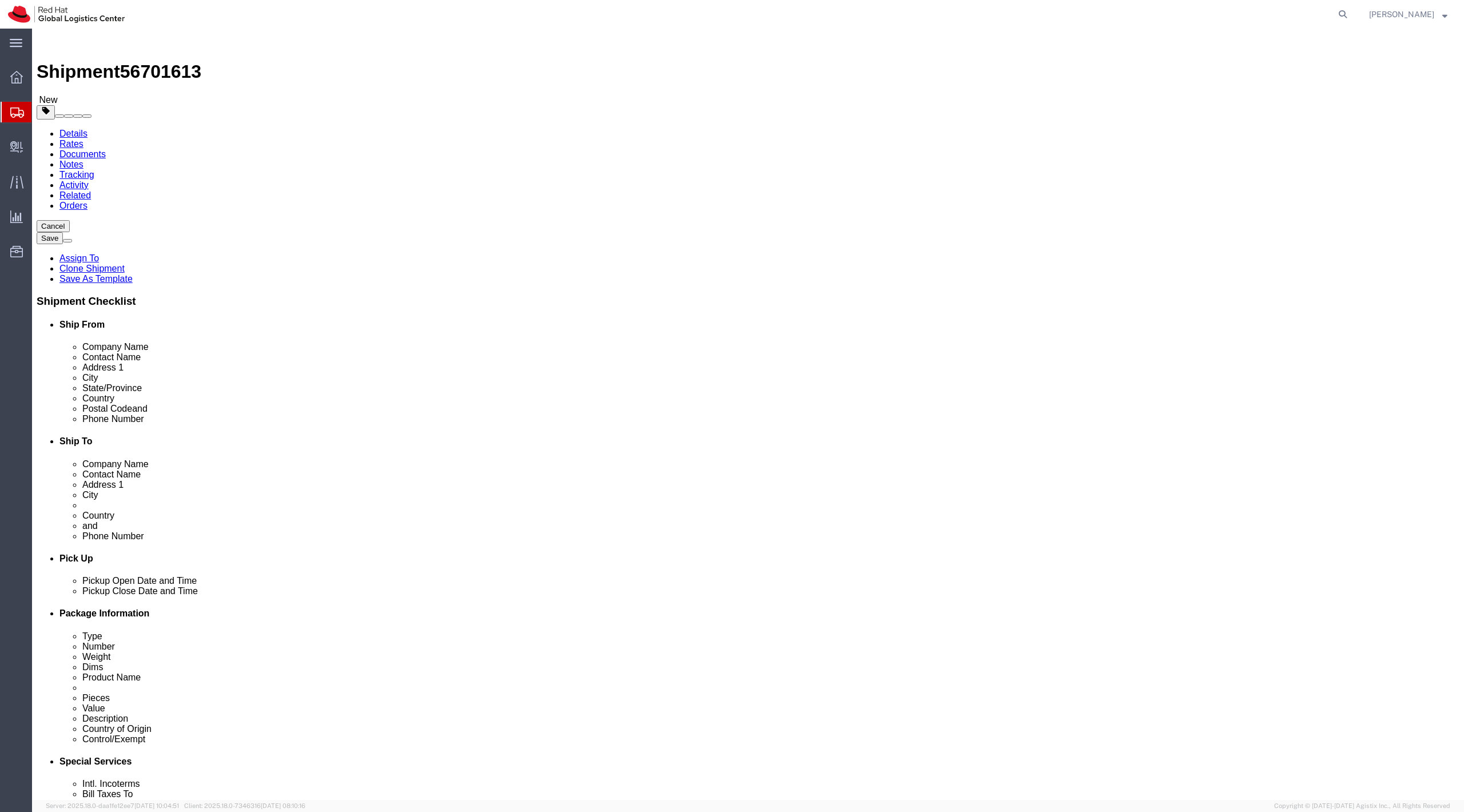
click at [32, 111] on span "Shipments" at bounding box center [35, 112] width 9 height 23
